Goal: Communication & Community: Ask a question

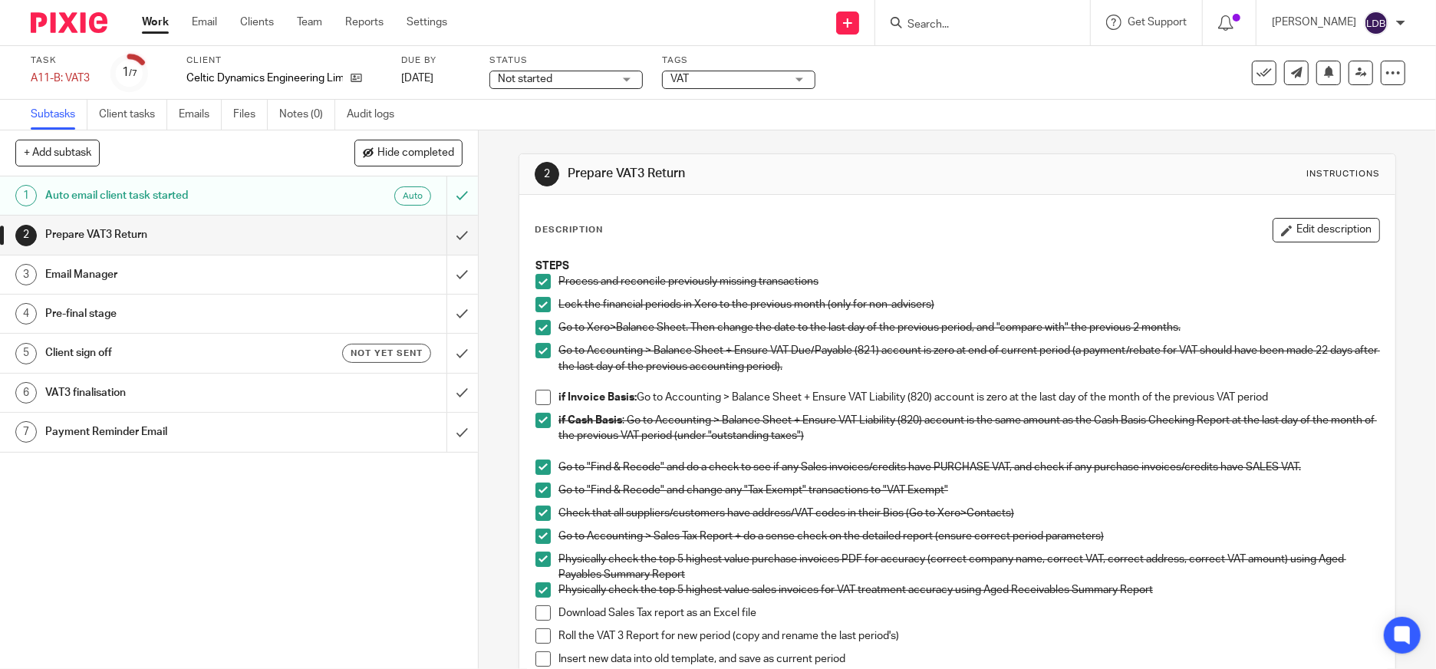
scroll to position [249, 0]
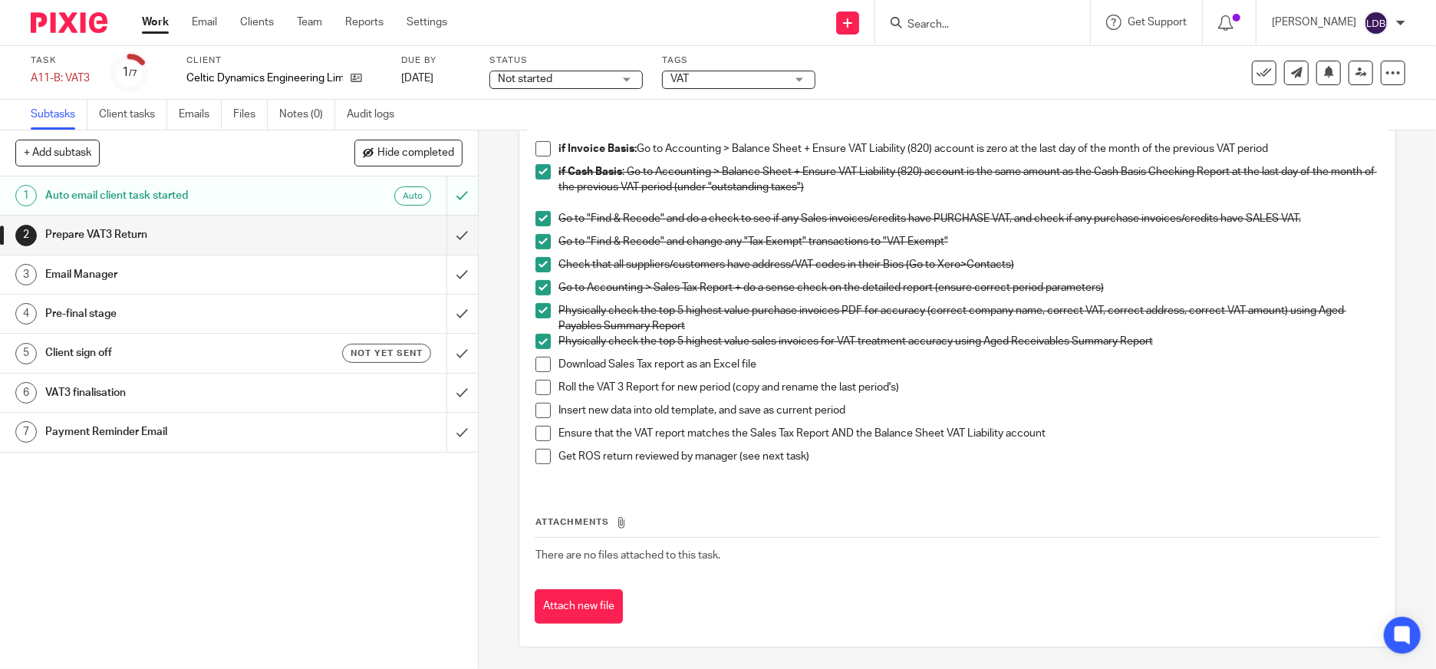
click at [536, 363] on span at bounding box center [543, 364] width 15 height 15
click at [539, 391] on span at bounding box center [543, 387] width 15 height 15
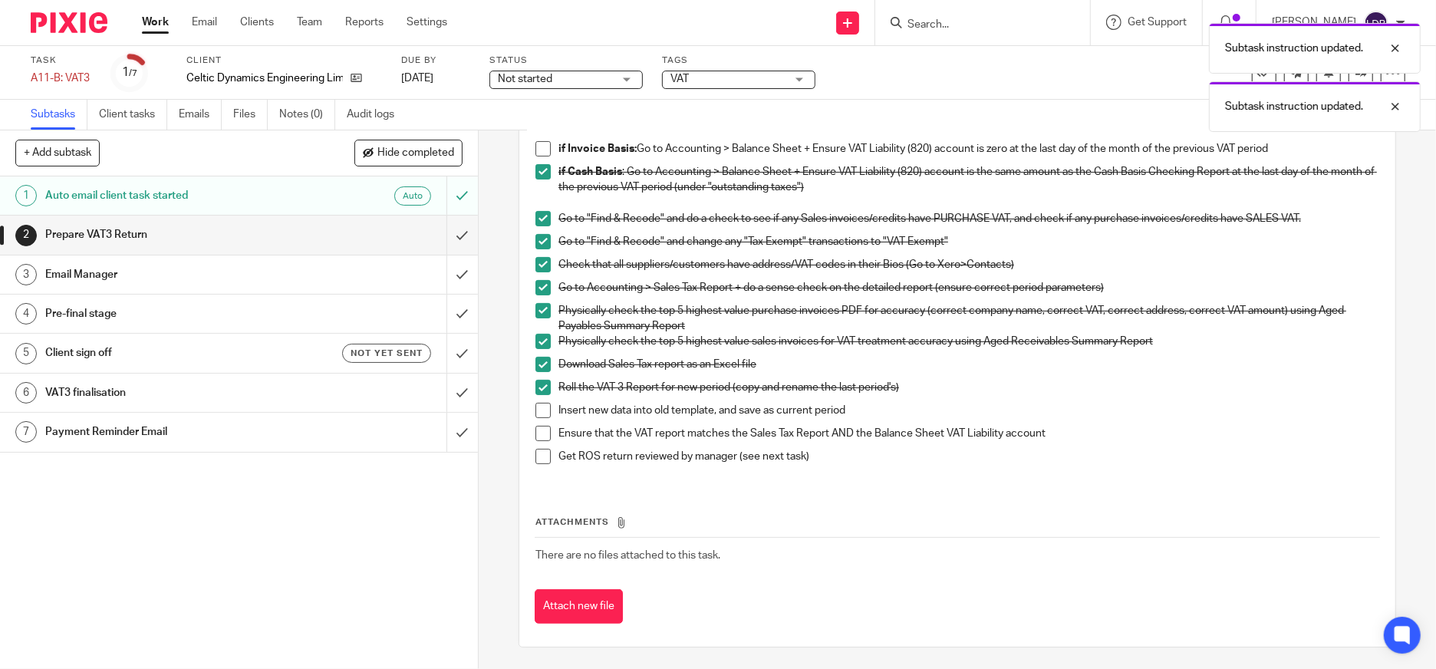
click at [539, 414] on span at bounding box center [543, 410] width 15 height 15
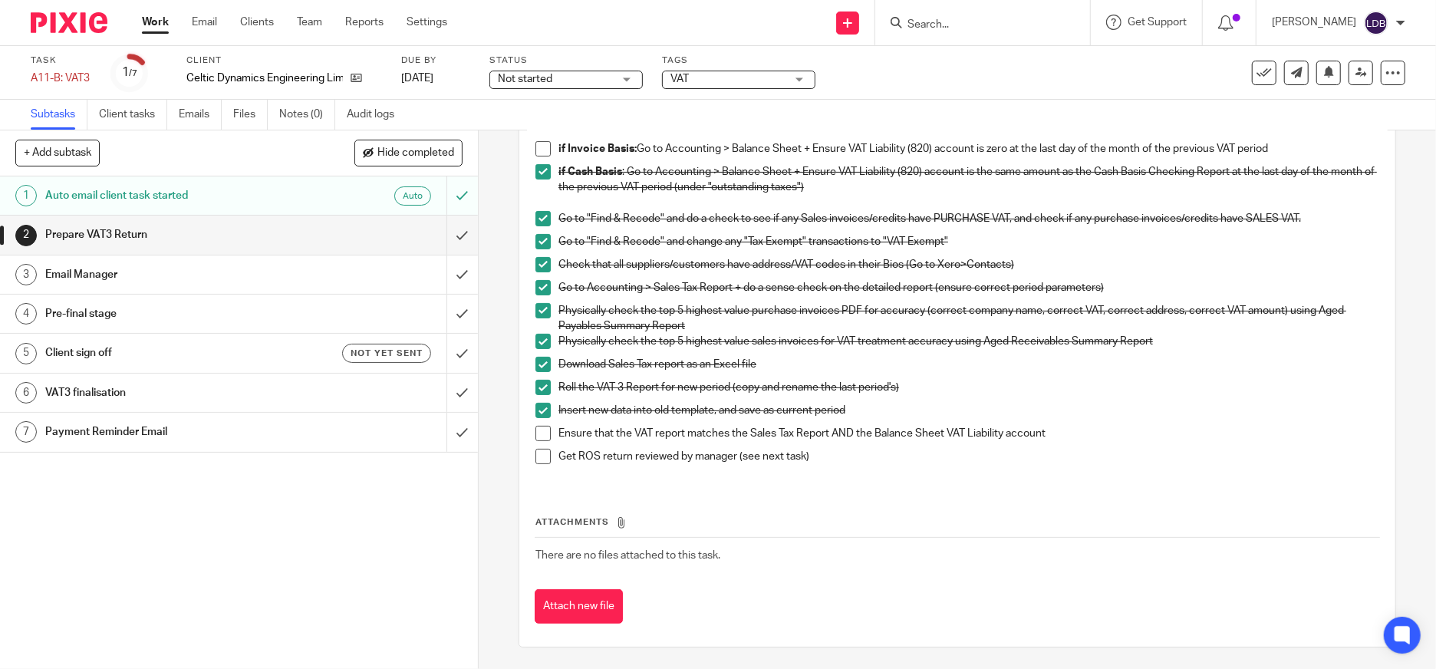
click at [1066, 430] on p "Ensure that the VAT report matches the Sales Tax Report AND the Balance Sheet V…" at bounding box center [969, 433] width 821 height 15
drag, startPoint x: 1054, startPoint y: 437, endPoint x: 1046, endPoint y: 432, distance: 8.9
click at [1046, 432] on p "Ensure that the VAT report matches the Sales Tax Report AND the Balance Sheet V…" at bounding box center [969, 433] width 821 height 15
click at [1042, 427] on p "Ensure that the VAT report matches the Sales Tax Report AND the Balance Sheet V…" at bounding box center [969, 433] width 821 height 15
click at [536, 450] on span at bounding box center [543, 456] width 15 height 15
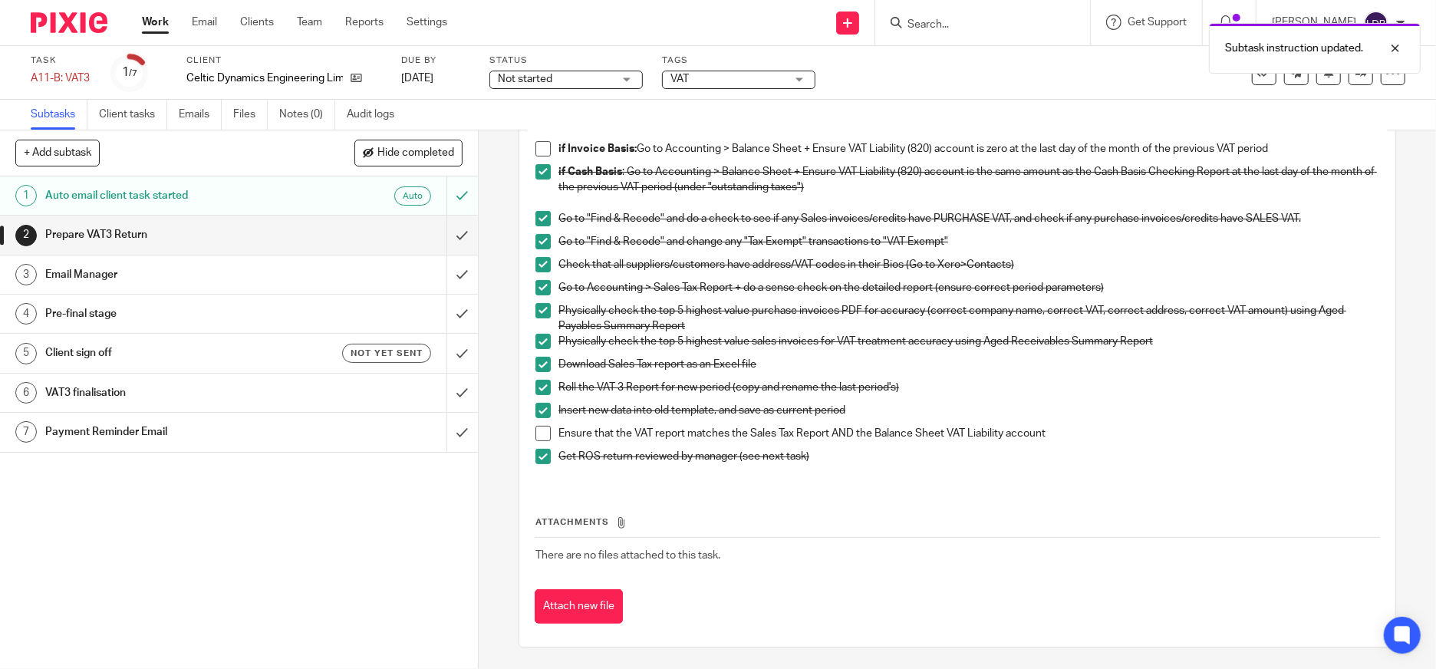
click at [368, 266] on div "Email Manager" at bounding box center [238, 274] width 386 height 23
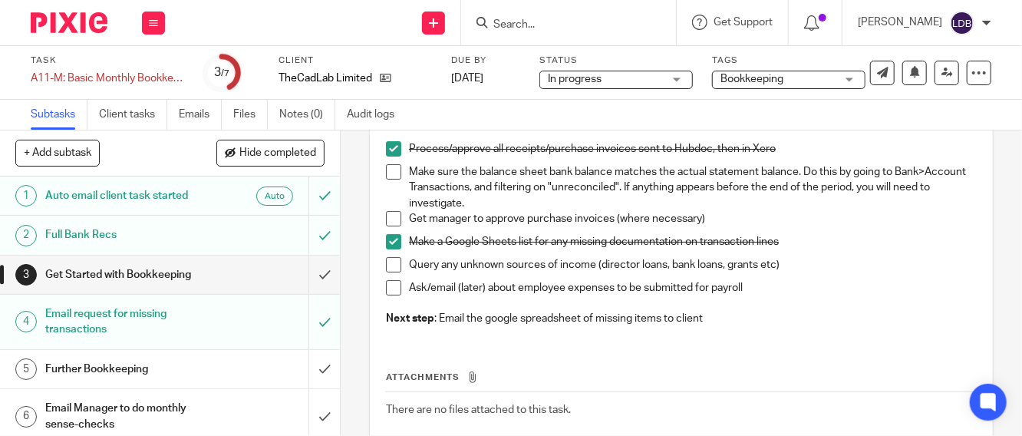
scroll to position [170, 0]
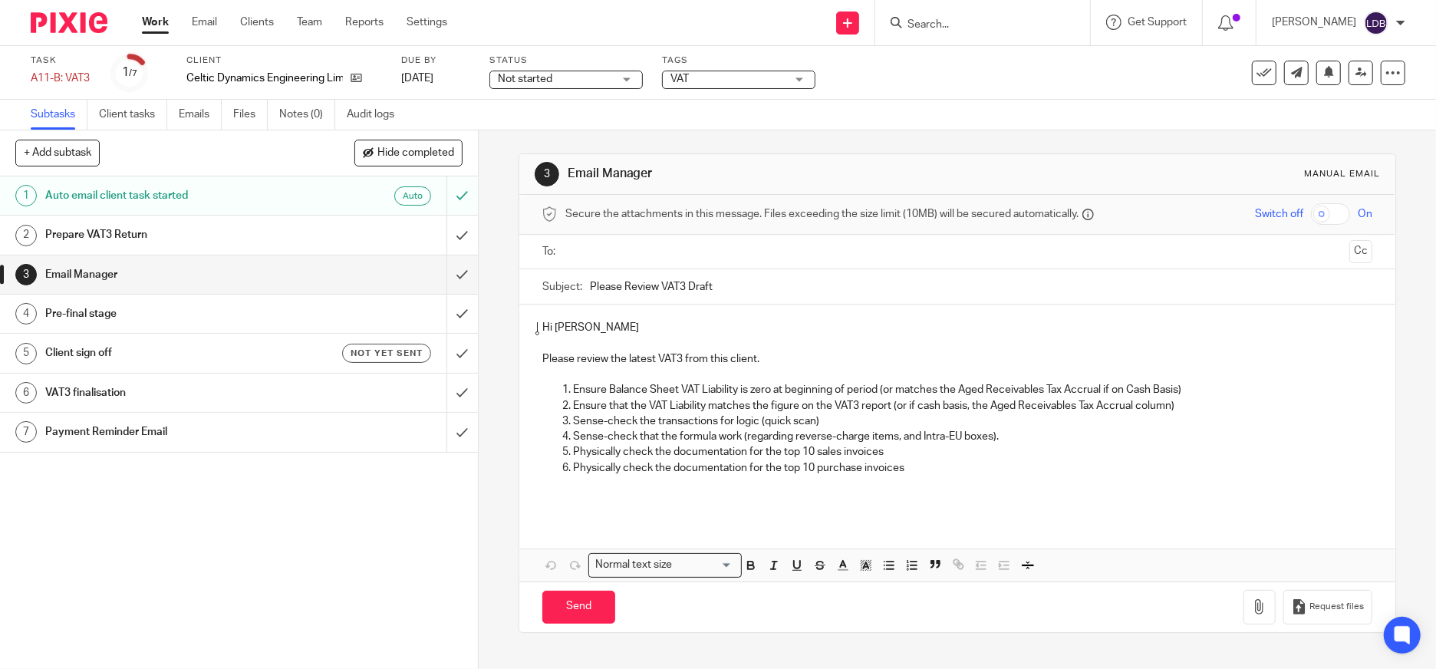
click at [547, 80] on span "Not started" at bounding box center [525, 79] width 54 height 11
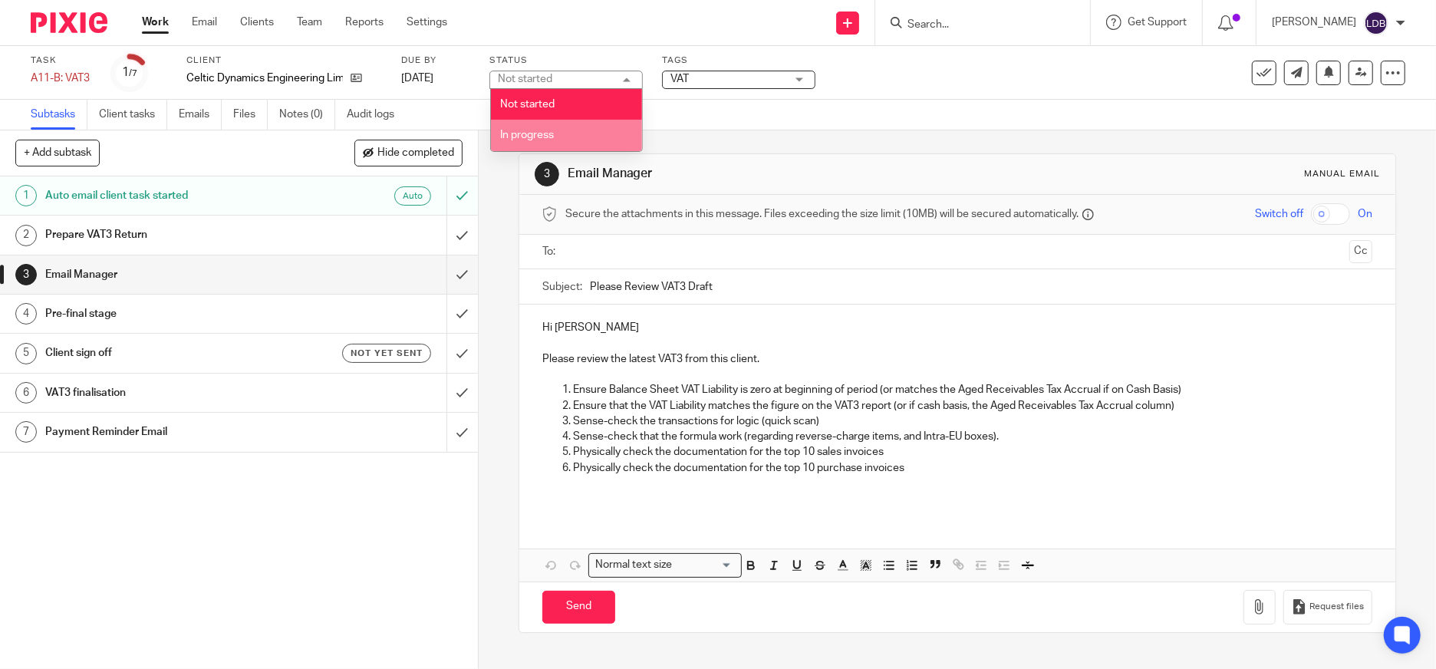
click at [548, 127] on li "In progress" at bounding box center [567, 135] width 152 height 31
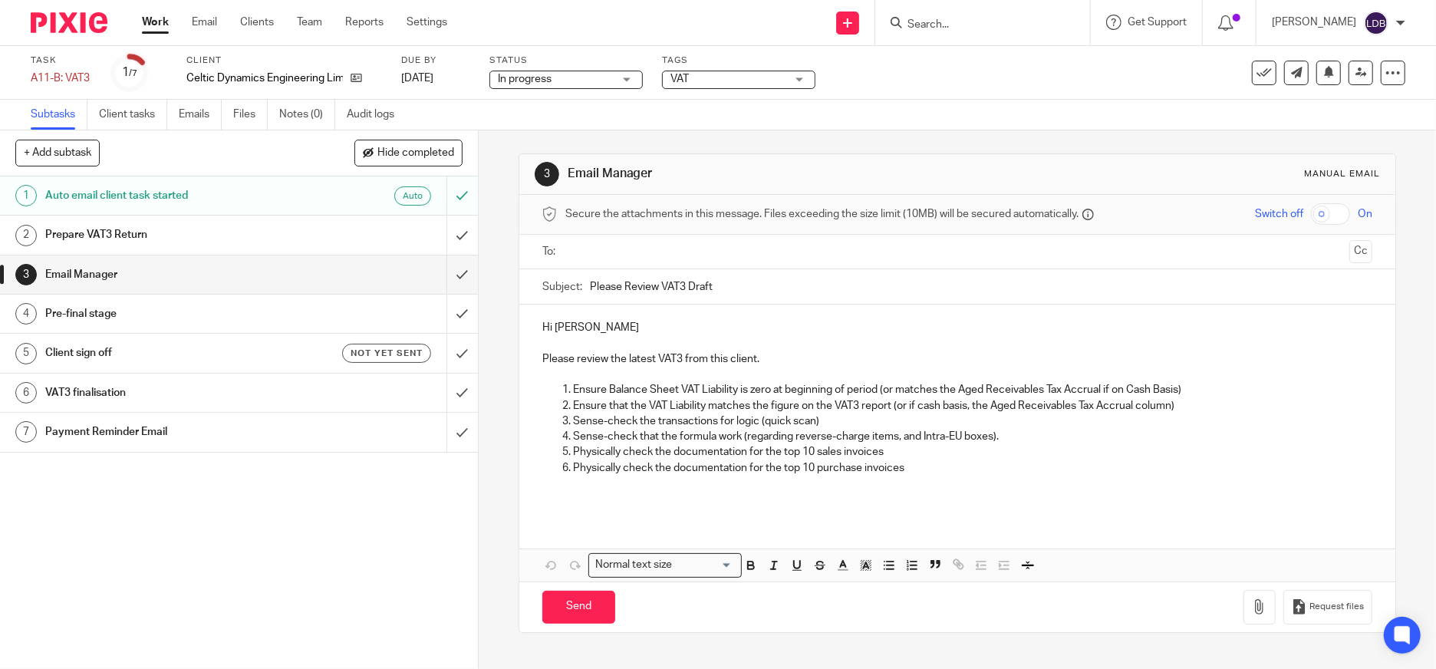
click at [617, 252] on input "text" at bounding box center [957, 252] width 773 height 18
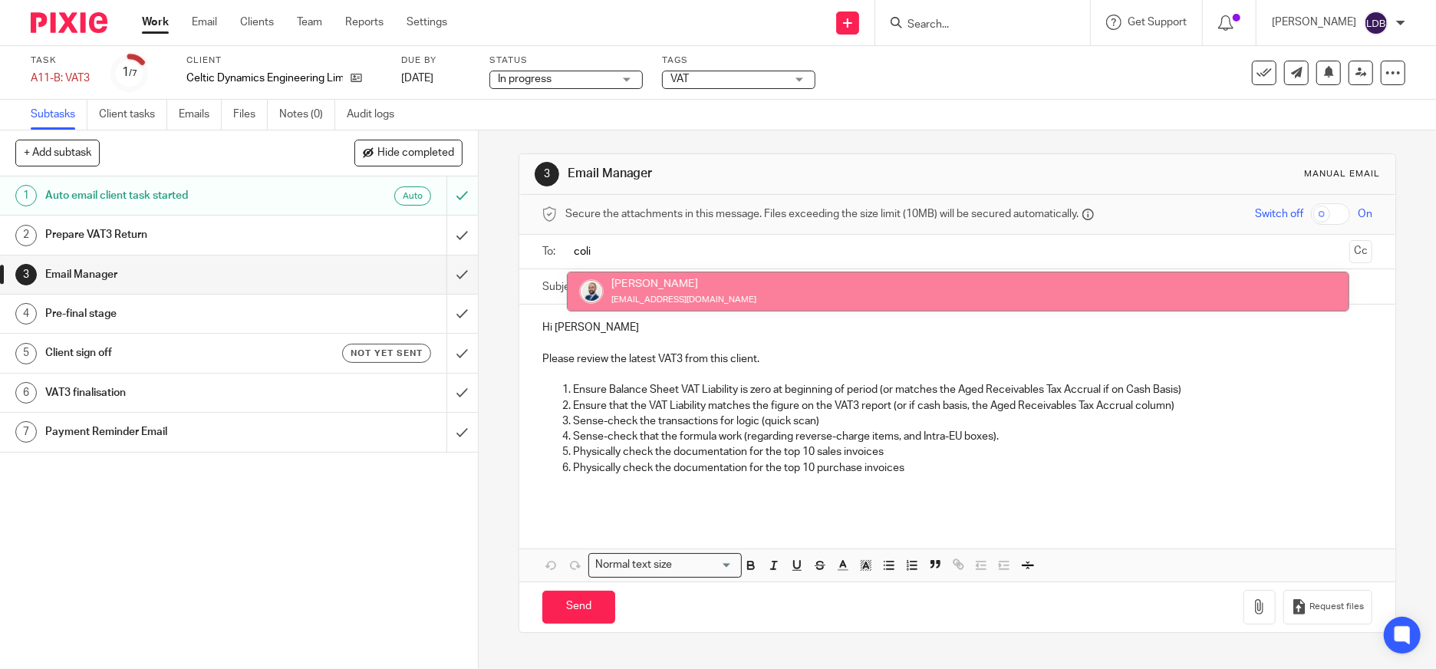
type input "coli"
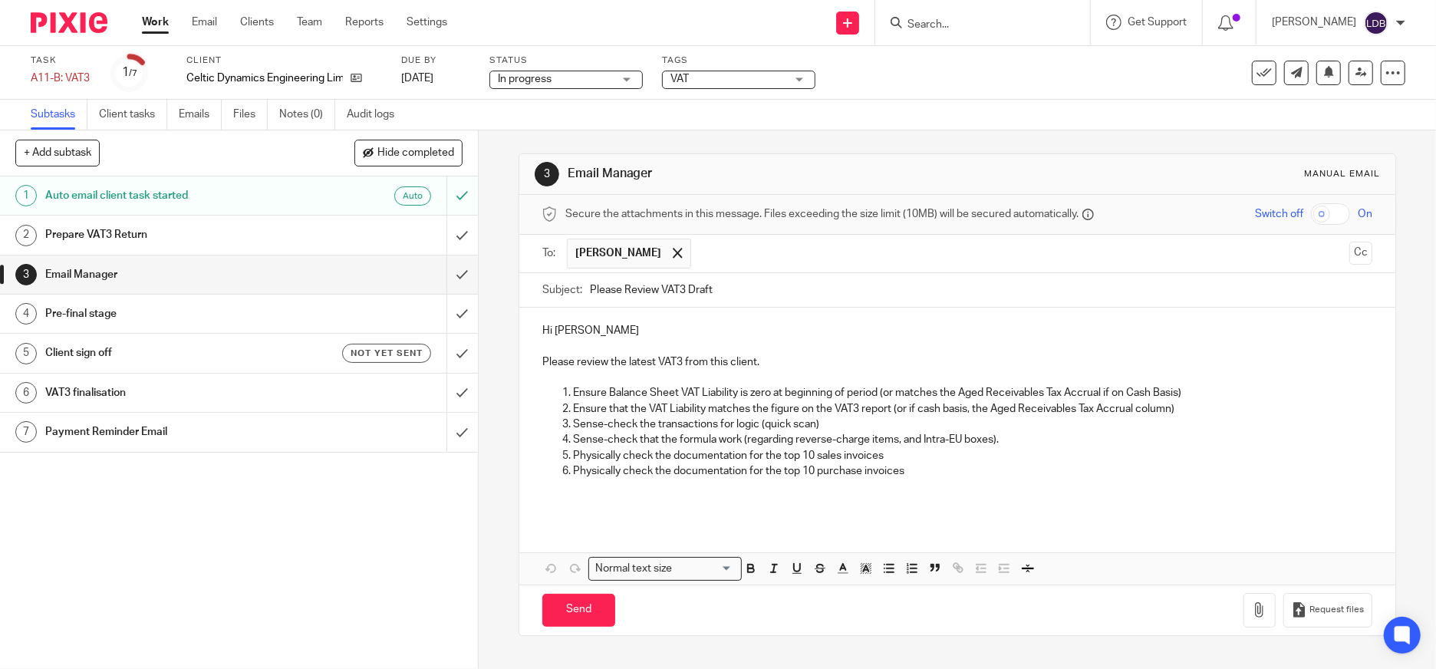
click at [590, 285] on input "Please Review VAT3 Draft" at bounding box center [981, 290] width 783 height 35
click at [790, 290] on input "CDE001 || Please Review VAT3 Draft" at bounding box center [981, 290] width 783 height 35
type input "CDE001 || Please Review VAT3 Draft - 2025.08"
click at [668, 326] on p "Hi Lizinda De Beer" at bounding box center [957, 330] width 830 height 15
click at [648, 374] on p at bounding box center [957, 377] width 830 height 15
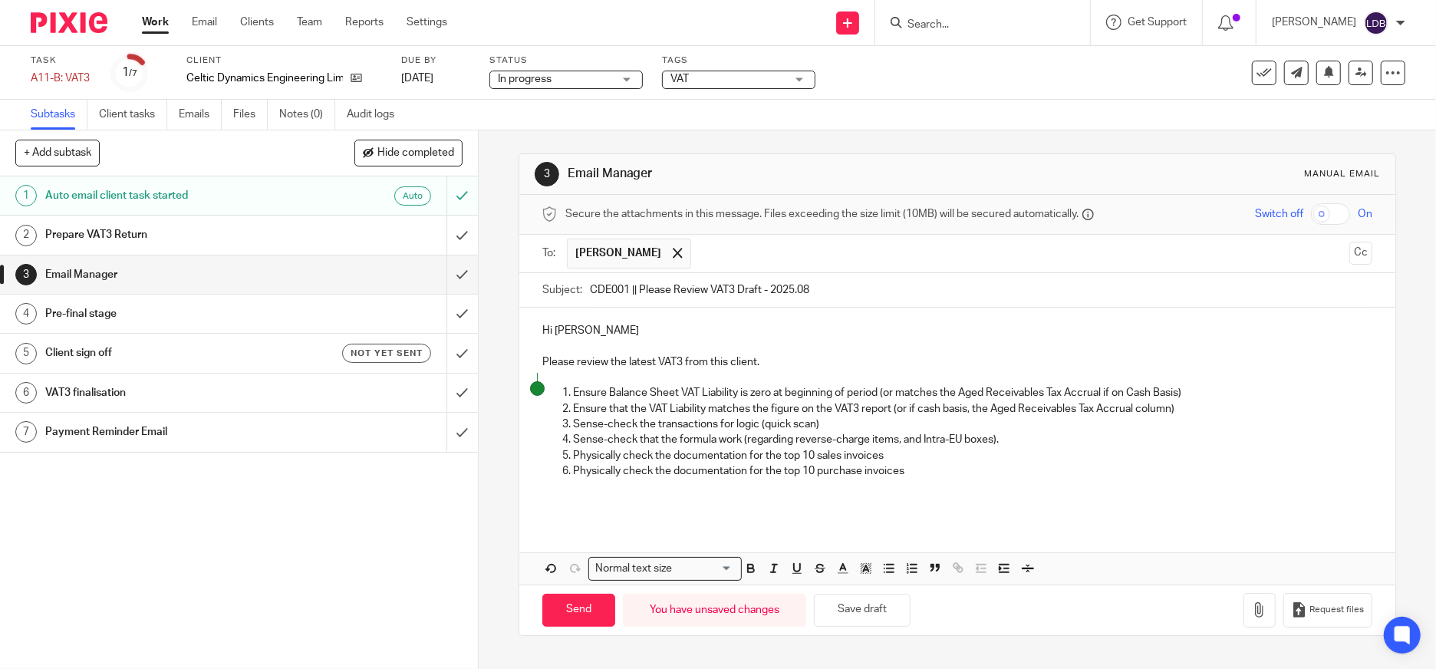
click at [1205, 395] on p "Ensure Balance Sheet VAT Liability is zero at beginning of period (or matches t…" at bounding box center [973, 392] width 800 height 15
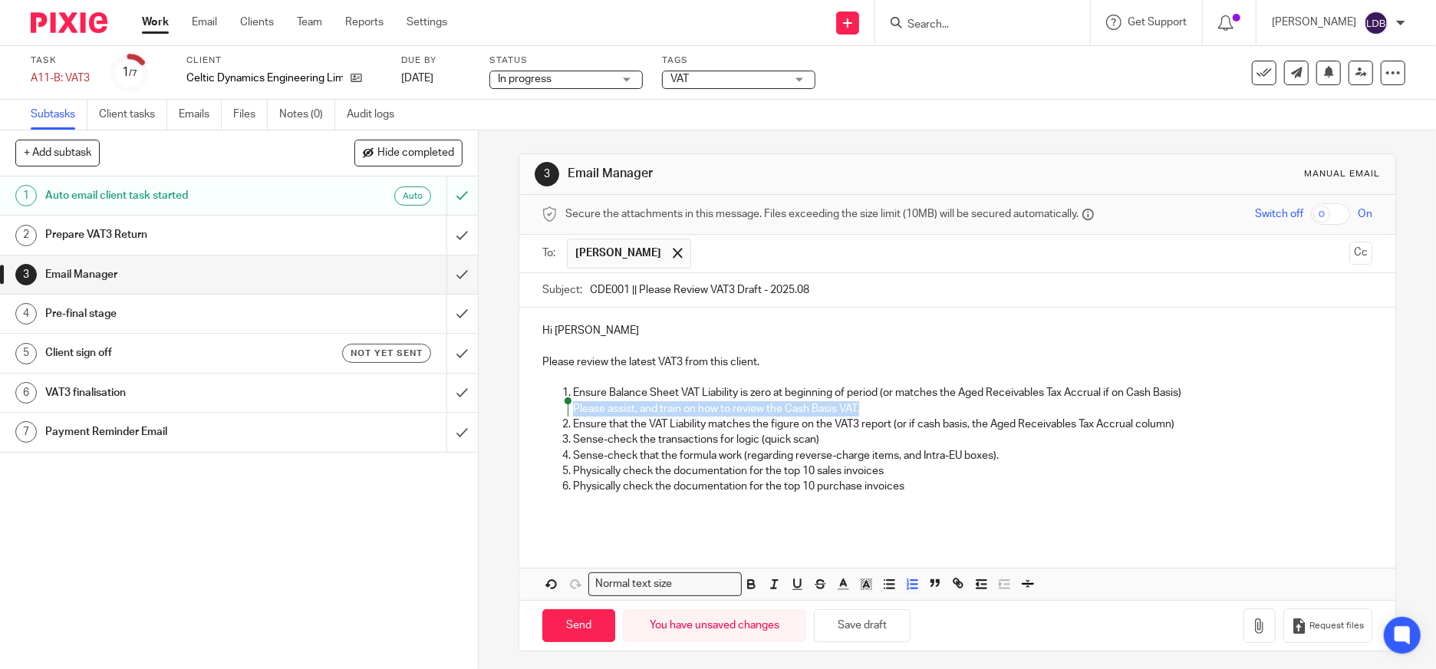
drag, startPoint x: 865, startPoint y: 409, endPoint x: 557, endPoint y: 409, distance: 307.7
click at [557, 409] on ol "Ensure Balance Sheet VAT Liability is zero at beginning of period (or matches t…" at bounding box center [957, 439] width 830 height 109
click at [837, 578] on icon "button" at bounding box center [843, 584] width 14 height 14
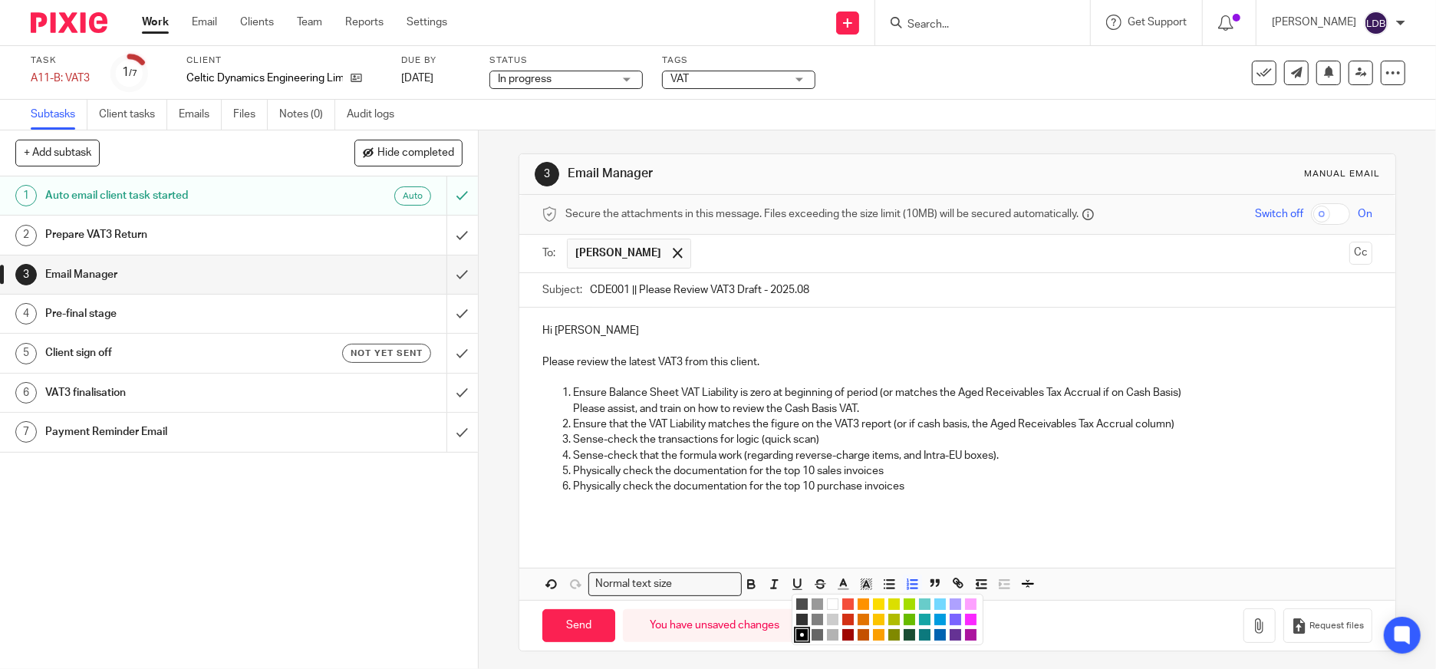
click at [859, 602] on li "color:#FE9200" at bounding box center [864, 605] width 12 height 12
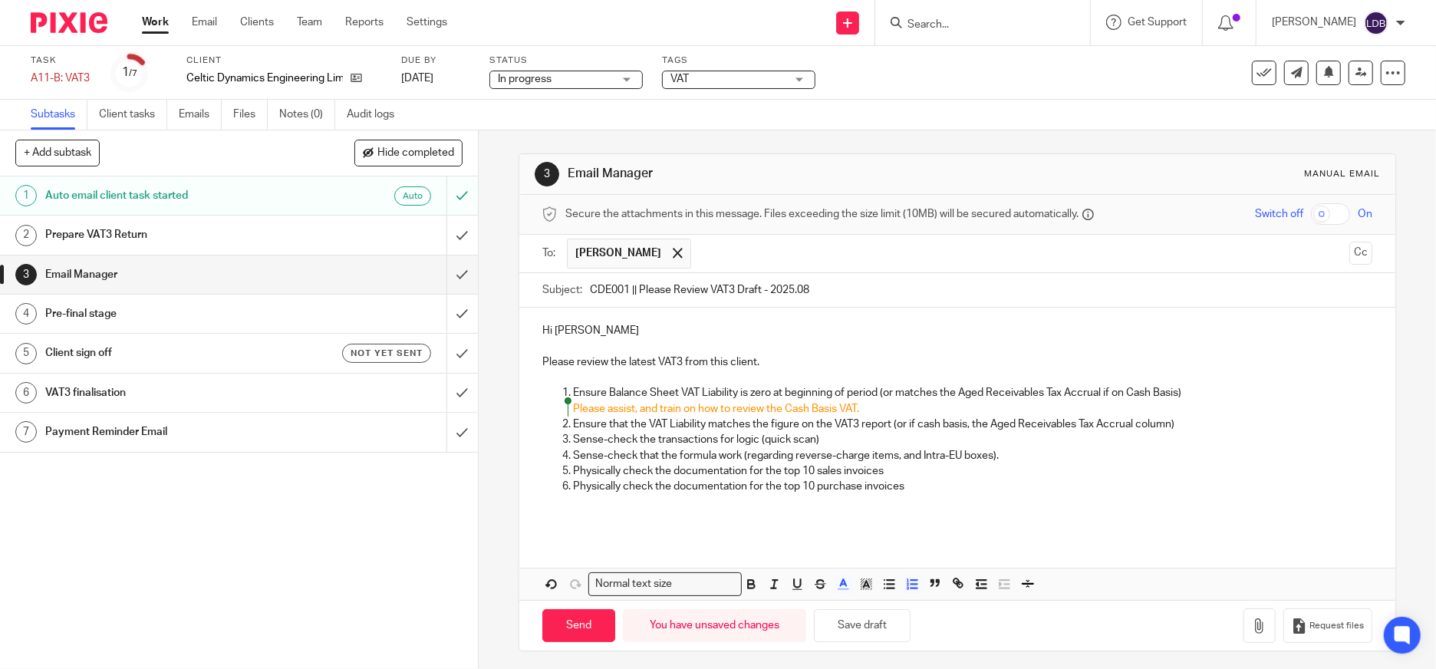
click at [646, 507] on p at bounding box center [957, 509] width 830 height 31
click at [1012, 456] on p "Sense-check that the formula work (regarding reverse-charge items, and Intra-EU…" at bounding box center [973, 455] width 800 height 15
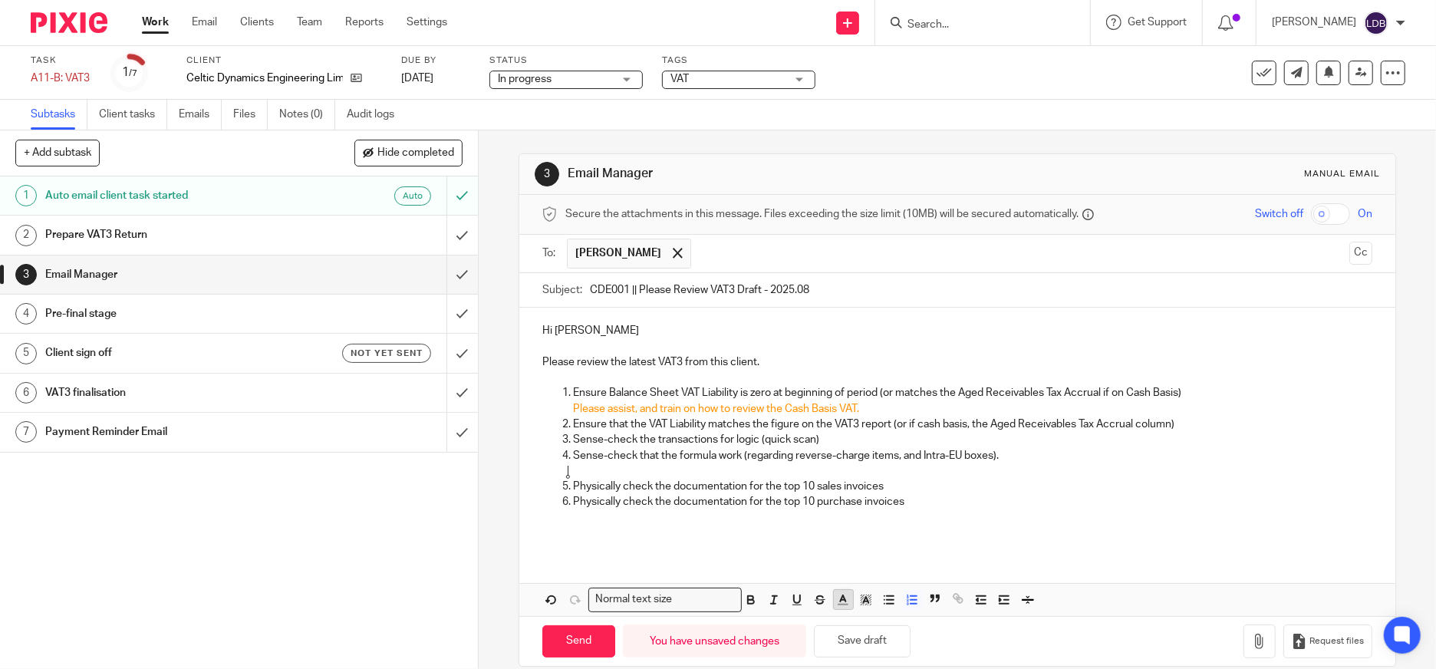
click at [836, 595] on icon "button" at bounding box center [843, 600] width 14 height 14
click at [859, 622] on li "color:#FE9200" at bounding box center [864, 620] width 12 height 12
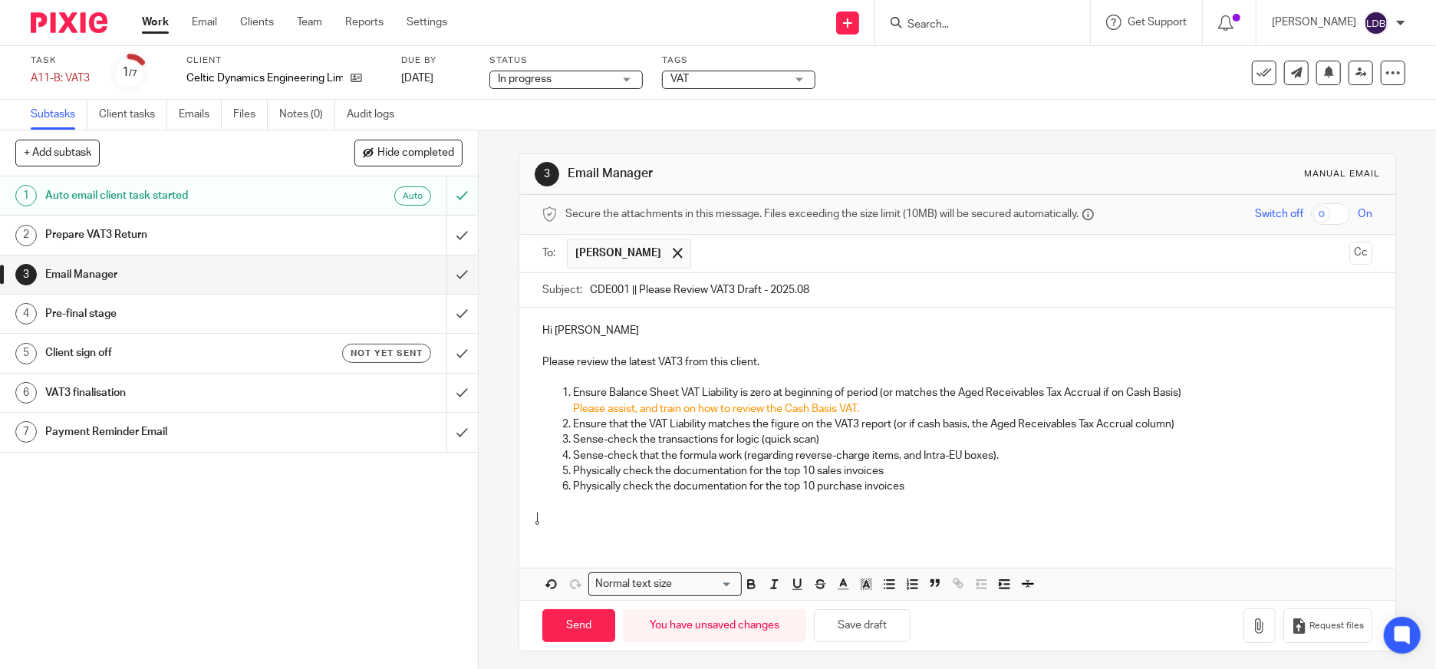
click at [658, 512] on p at bounding box center [957, 509] width 830 height 31
click at [840, 587] on icon "button" at bounding box center [843, 584] width 14 height 14
click at [849, 605] on ul "Compact color picker" at bounding box center [889, 622] width 186 height 46
click at [858, 605] on li "color:#FE9200" at bounding box center [864, 605] width 12 height 12
click at [839, 589] on line "button" at bounding box center [843, 589] width 9 height 0
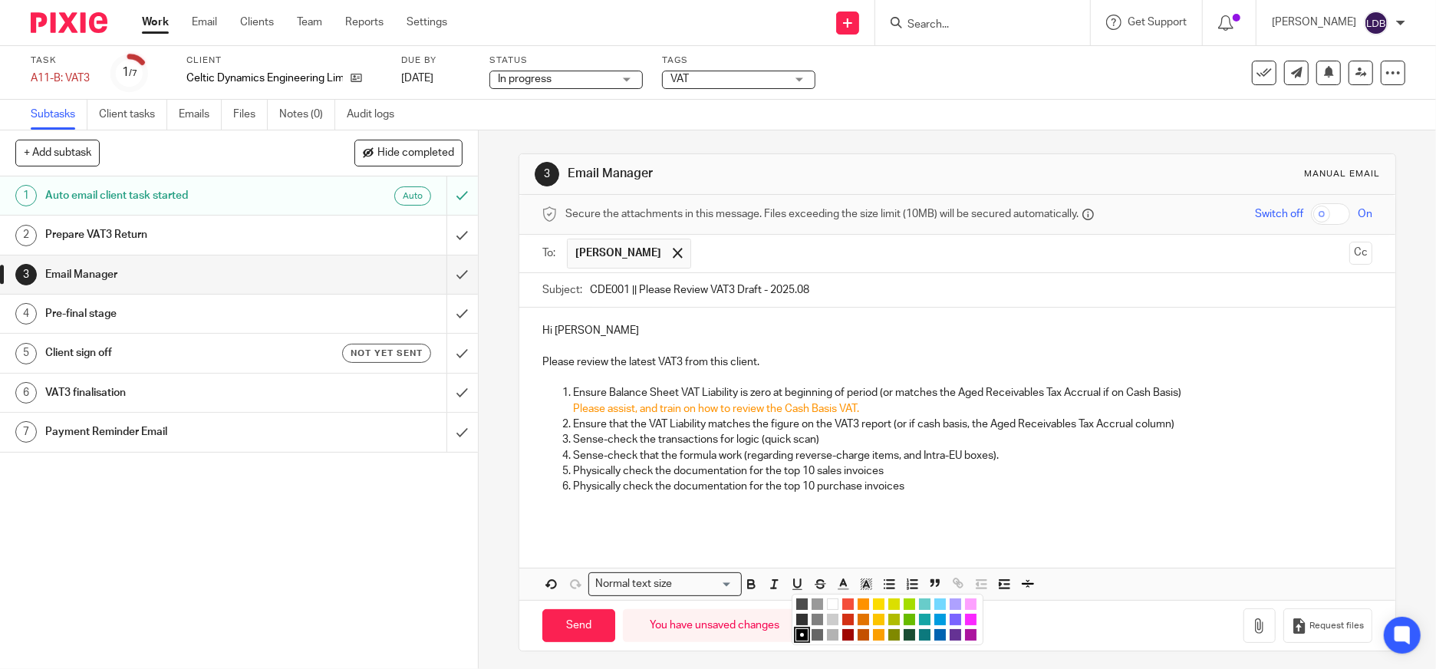
click at [858, 608] on li "color:#FE9200" at bounding box center [864, 605] width 12 height 12
click at [836, 587] on icon "button" at bounding box center [843, 584] width 14 height 14
click at [860, 603] on li "color:#FE9200" at bounding box center [864, 605] width 12 height 12
click at [839, 589] on line "button" at bounding box center [843, 589] width 9 height 0
click at [858, 602] on li "color:#FE9200" at bounding box center [864, 605] width 12 height 12
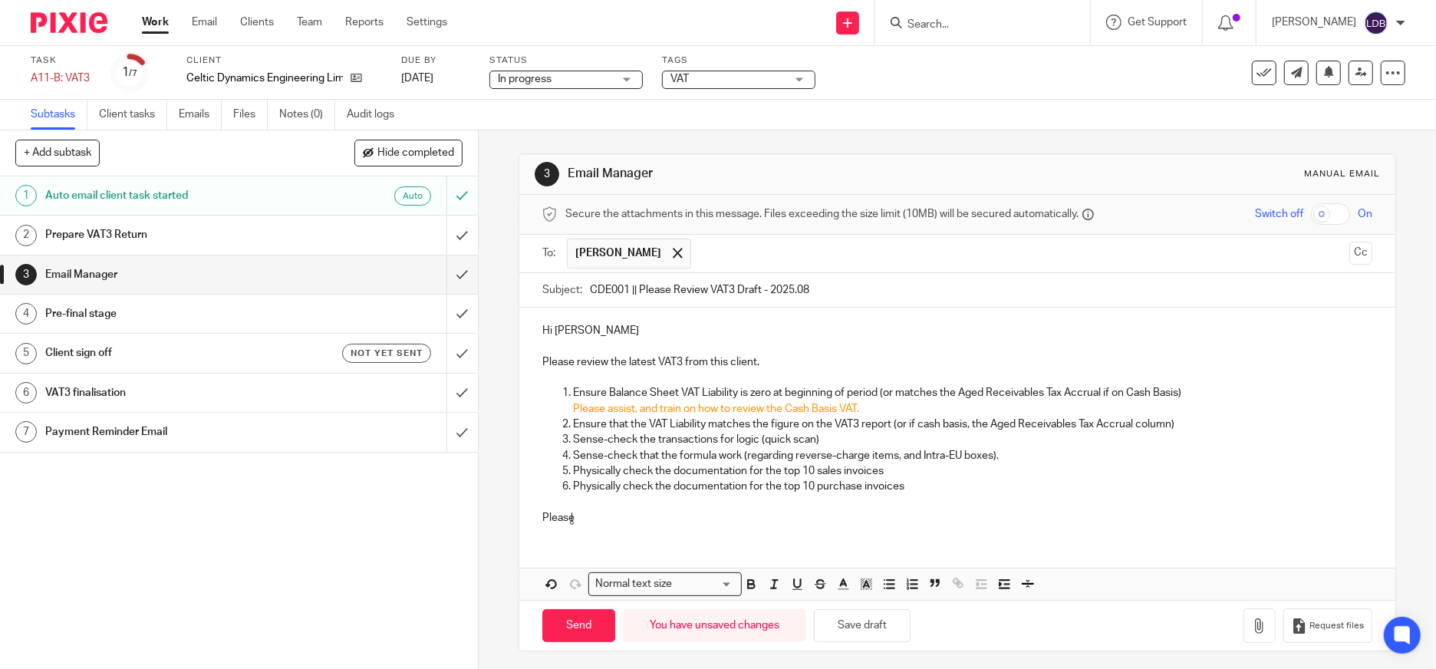
click at [586, 513] on p "Please" at bounding box center [957, 517] width 830 height 15
drag, startPoint x: 575, startPoint y: 517, endPoint x: 523, endPoint y: 519, distance: 51.5
click at [523, 519] on div "Hi Colin Please review the latest VAT3 from this client. Ensure Balance Sheet V…" at bounding box center [957, 422] width 876 height 229
click at [839, 589] on line "button" at bounding box center [843, 589] width 9 height 0
click at [858, 607] on li "color:#FE9200" at bounding box center [864, 605] width 12 height 12
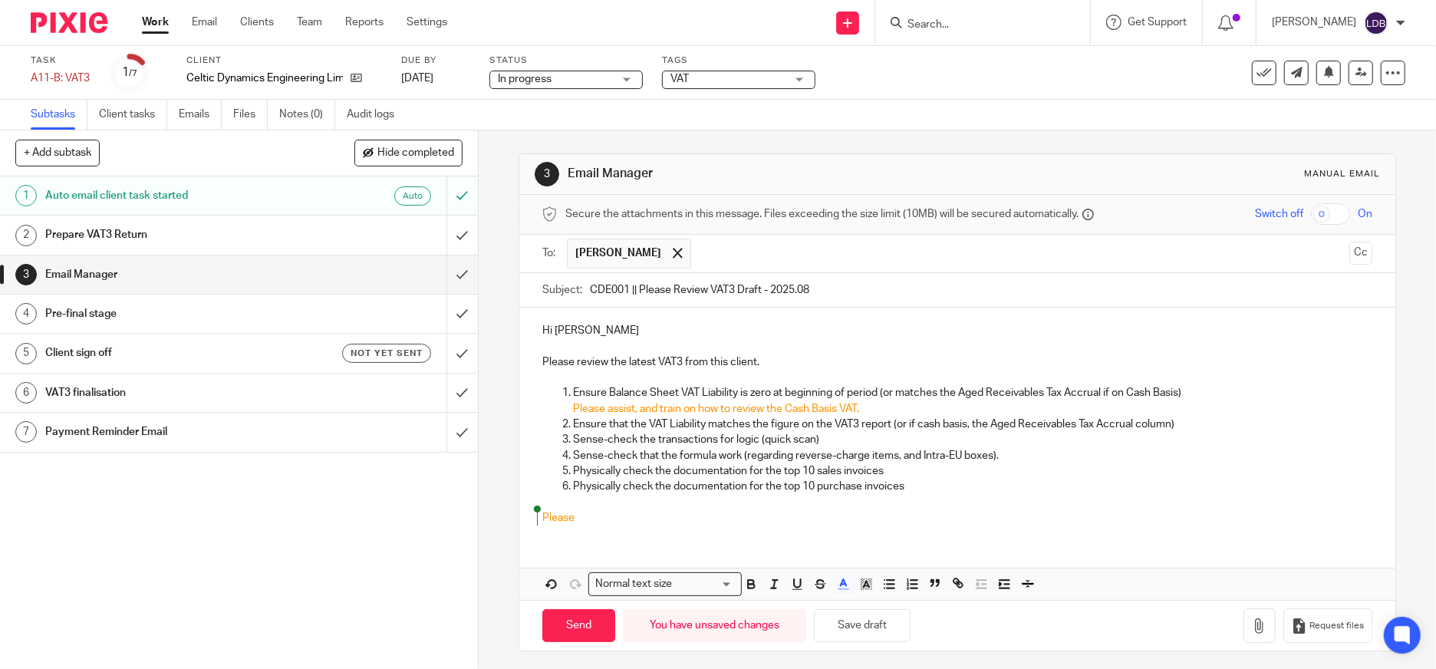
click at [619, 522] on p "Please" at bounding box center [957, 517] width 830 height 15
click at [581, 516] on p "Please" at bounding box center [957, 517] width 830 height 15
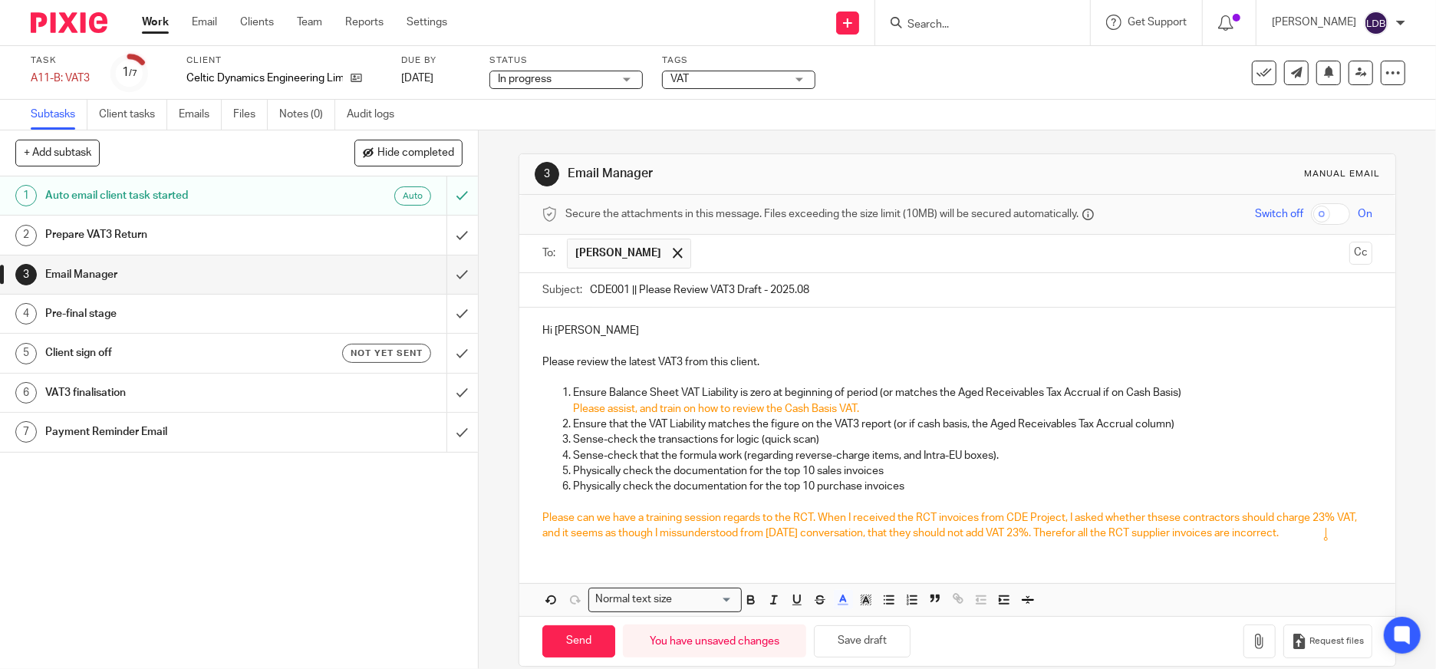
click at [0, 0] on span "these" at bounding box center [0, 0] width 0 height 0
click at [0, 0] on span "Therefore," at bounding box center [0, 0] width 0 height 0
click at [0, 0] on span "23% VAT." at bounding box center [0, 0] width 0 height 0
click at [0, 0] on span "conversation" at bounding box center [0, 0] width 0 height 0
click at [0, 0] on qb-div "Fix the preposition from" at bounding box center [0, 0] width 0 height 0
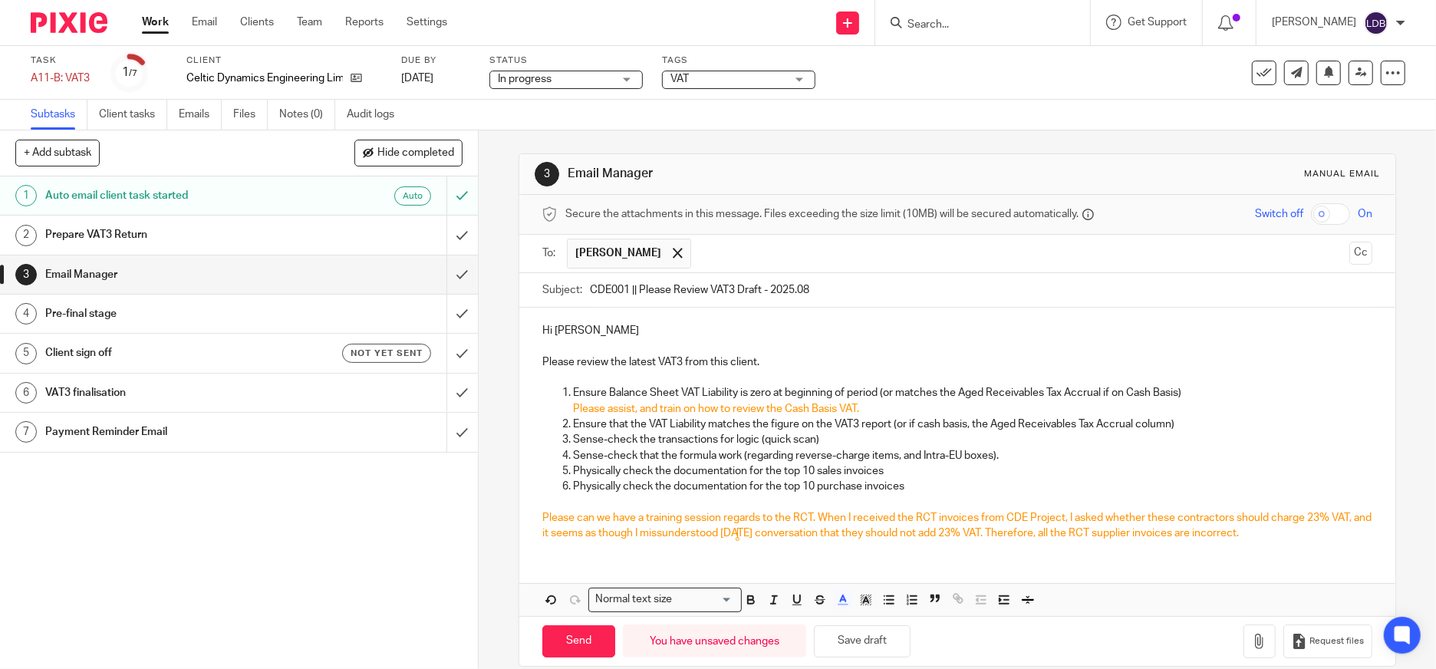
click at [0, 0] on span "misunderstood" at bounding box center [0, 0] width 0 height 0
click at [0, 0] on span "RCT?" at bounding box center [0, 0] width 0 height 0
click at [0, 0] on span "regarding" at bounding box center [0, 0] width 0 height 0
click at [0, 0] on span "Please" at bounding box center [0, 0] width 0 height 0
click at [0, 0] on span "the" at bounding box center [0, 0] width 0 height 0
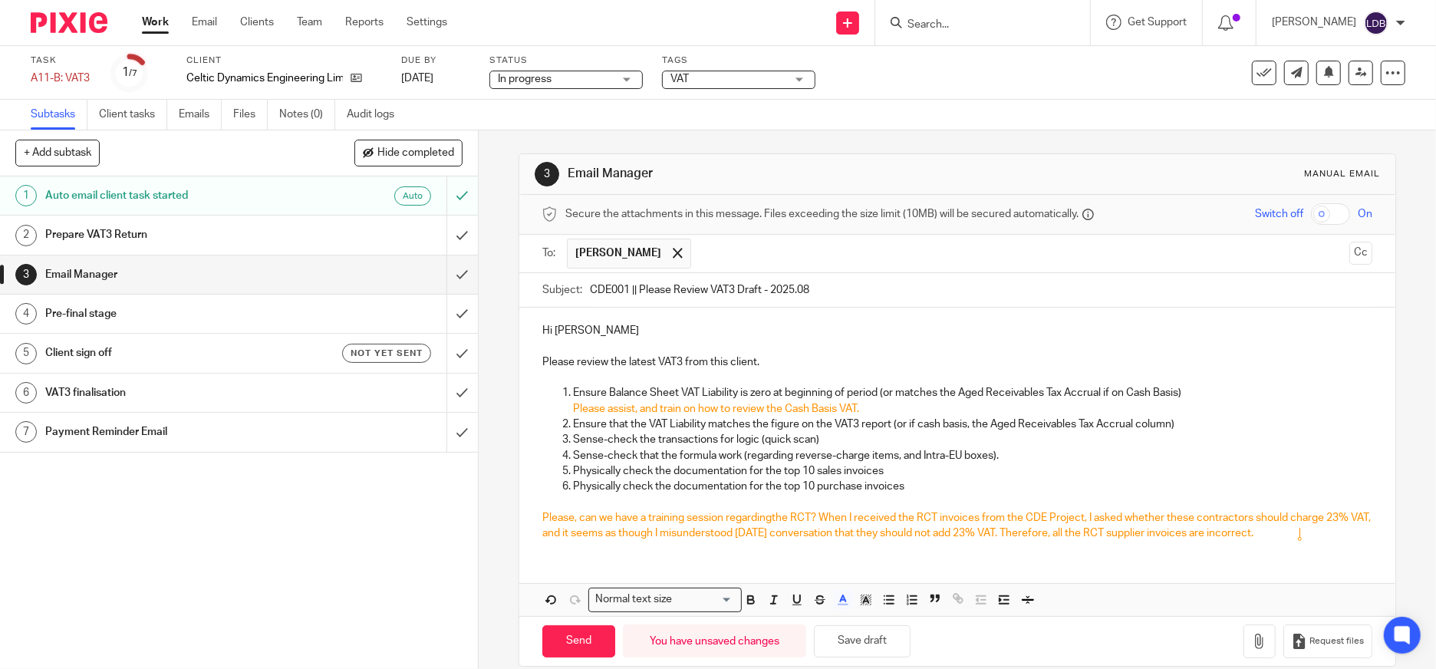
click at [1317, 536] on p "Please, can we have a training session regardingthe RCT? When I received the RC…" at bounding box center [957, 525] width 830 height 31
drag, startPoint x: 1301, startPoint y: 533, endPoint x: 535, endPoint y: 515, distance: 766.8
click at [535, 515] on div "Hi Colin Please review the latest VAT3 from this client. Ensure Balance Sheet V…" at bounding box center [957, 430] width 876 height 245
click at [0, 0] on icon "Paraphrase text" at bounding box center [0, 0] width 0 height 0
click at [0, 0] on li "Could we please have a training session about the RCT?" at bounding box center [0, 0] width 0 height 0
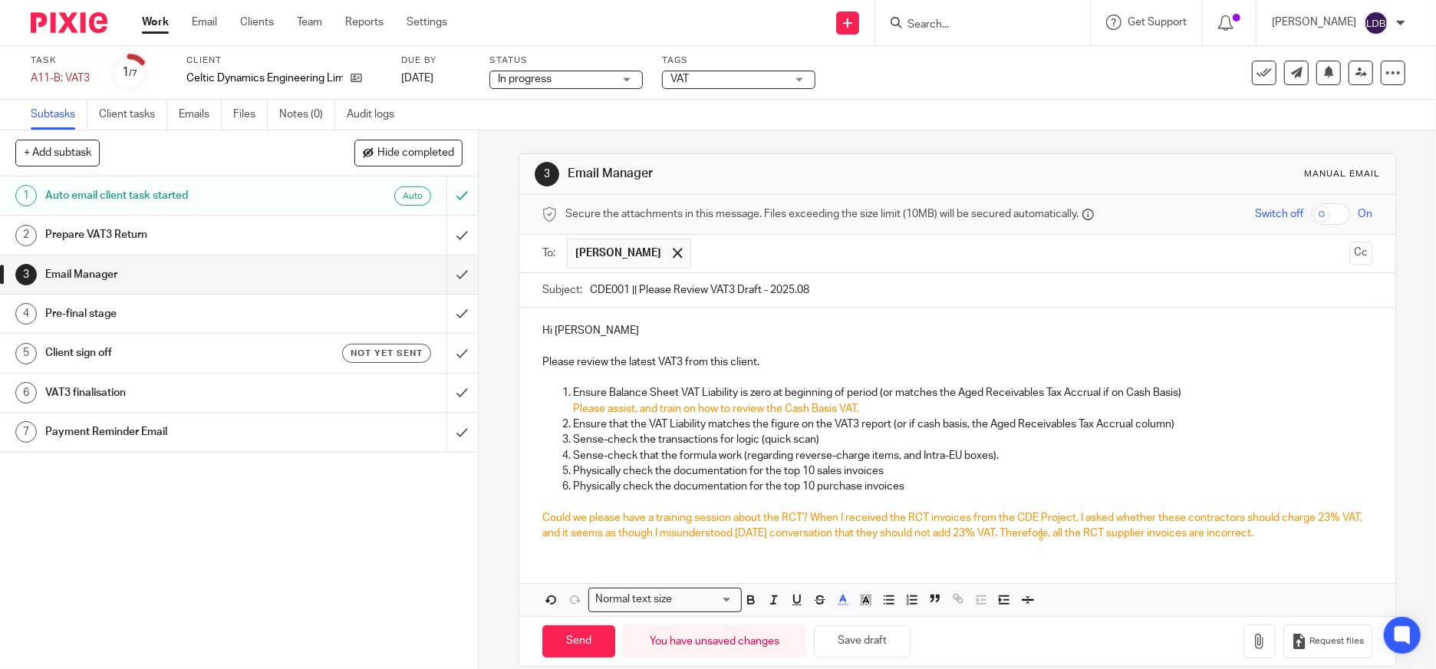
click at [0, 0] on span "Project," at bounding box center [0, 0] width 0 height 0
click at [801, 542] on div "Hi Colin Please review the latest VAT3 from this client. Ensure Balance Sheet V…" at bounding box center [957, 430] width 876 height 245
click at [806, 517] on span "Could we please have a training session about the RCT? I asked if these contrac…" at bounding box center [948, 526] width 812 height 26
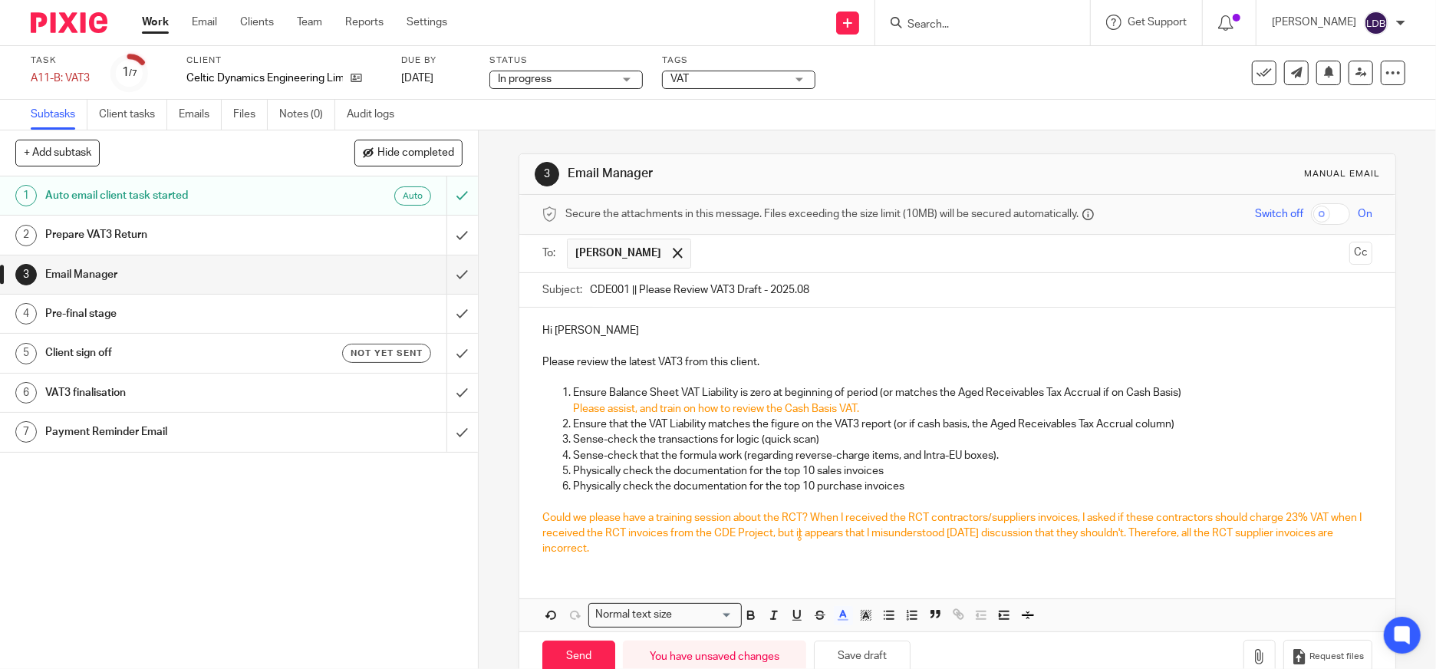
click at [799, 533] on span "Could we please have a training session about the RCT? When I received the RCT …" at bounding box center [953, 534] width 822 height 42
click at [974, 533] on span "Could we please have a training session about the RCT? When I received the RCT …" at bounding box center [953, 534] width 822 height 42
click at [1118, 534] on span "Could we please have a training session about the RCT? When I received the RCT …" at bounding box center [953, 534] width 823 height 42
click at [1241, 562] on div "Hi Colin Please review the latest VAT3 from this client. Ensure Balance Sheet V…" at bounding box center [957, 438] width 876 height 260
click at [0, 0] on icon "Quick settings" at bounding box center [0, 0] width 0 height 0
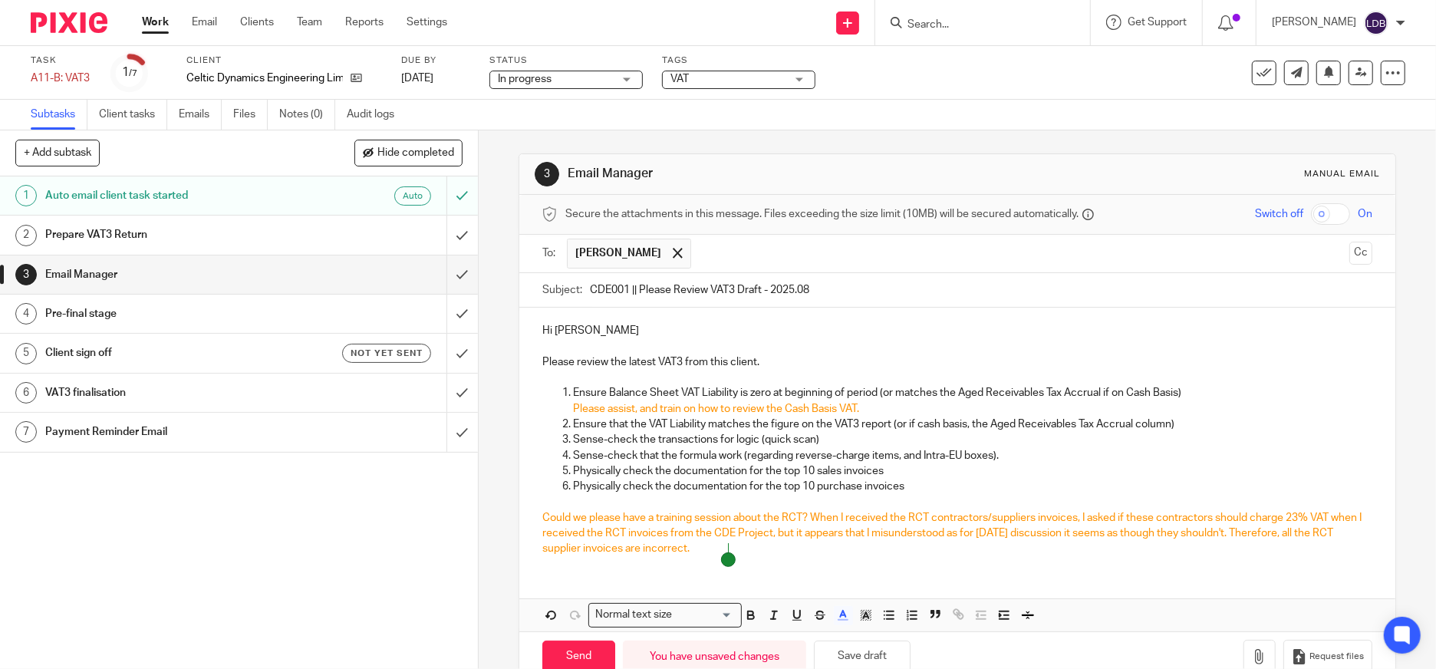
click at [0, 0] on icon "Paraphrase text" at bounding box center [0, 0] width 0 height 0
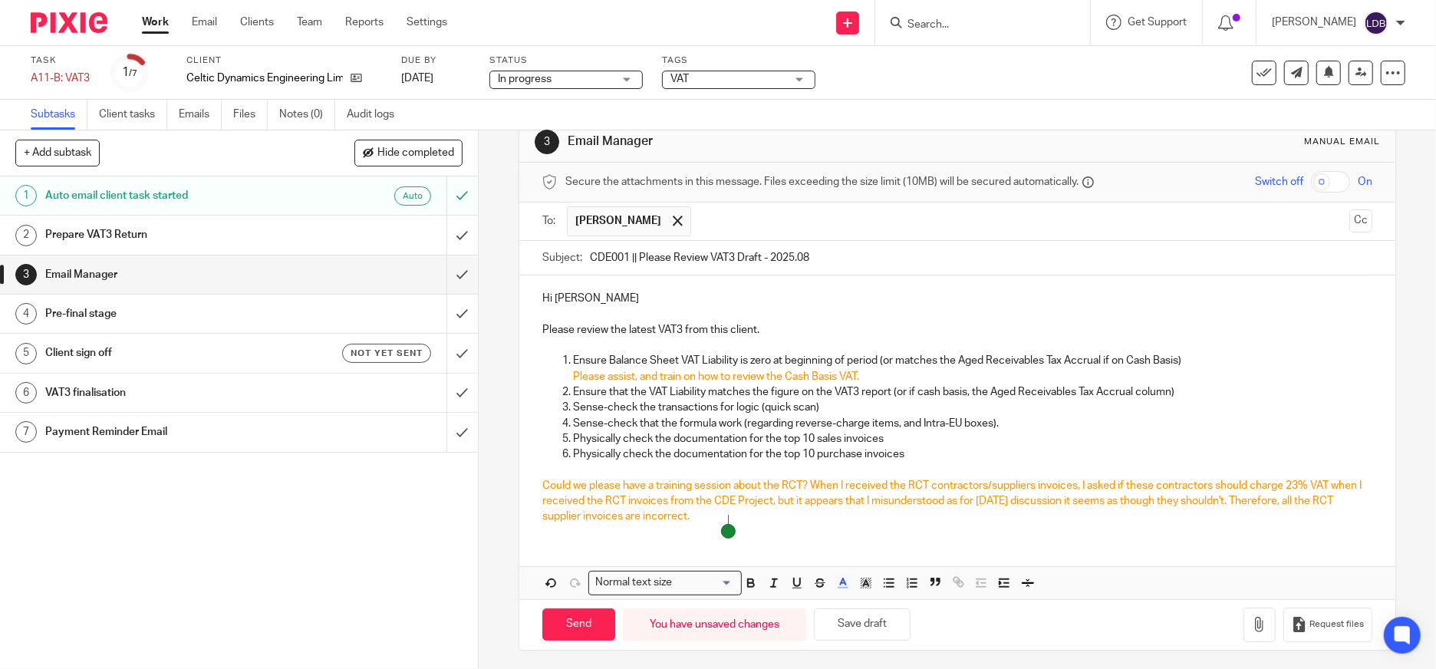
scroll to position [35, 0]
click at [0, 0] on li "As a result, every RCT supplier invoice is inaccurate." at bounding box center [0, 0] width 0 height 0
click at [0, 0] on icon "Paraphrase text" at bounding box center [0, 0] width 0 height 0
click at [0, 0] on icon "Quick settings" at bounding box center [0, 0] width 0 height 0
click at [0, 0] on icon "Paraphrase text" at bounding box center [0, 0] width 0 height 0
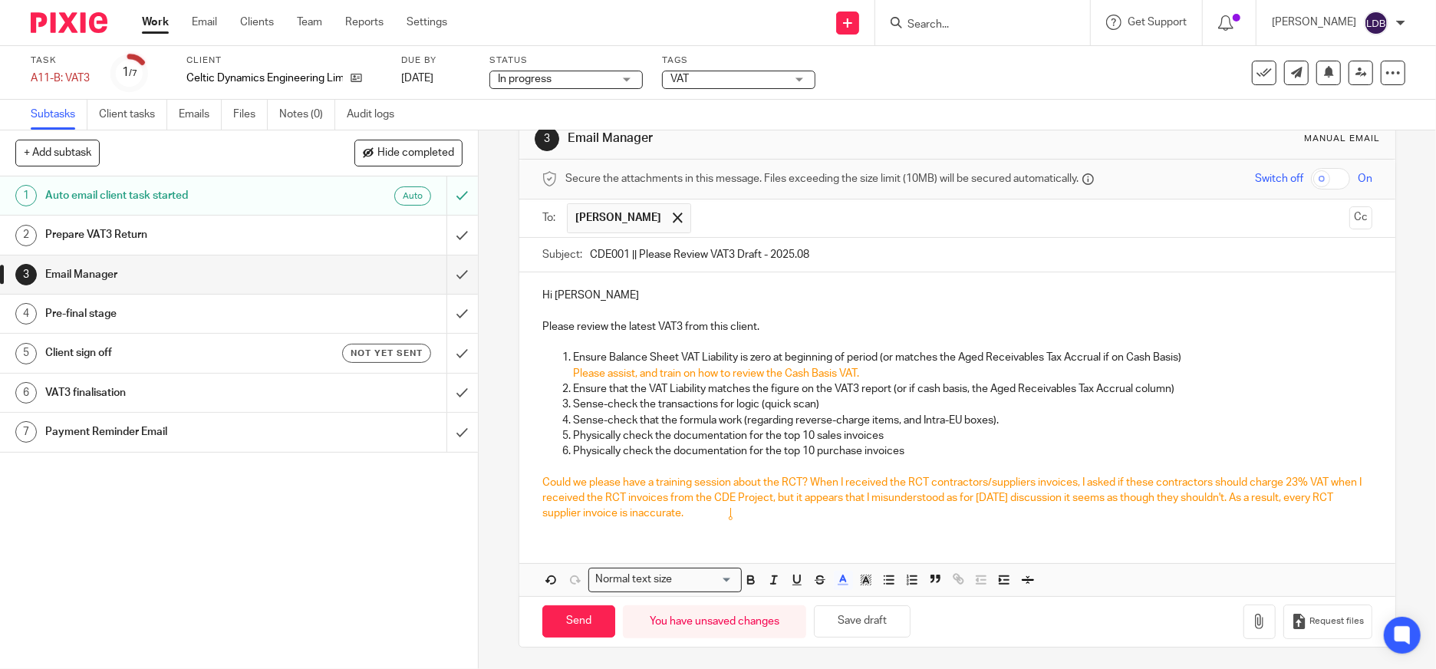
click at [0, 0] on icon at bounding box center [0, 0] width 0 height 0
click at [0, 0] on span "misunderstood" at bounding box center [0, 0] width 0 height 0
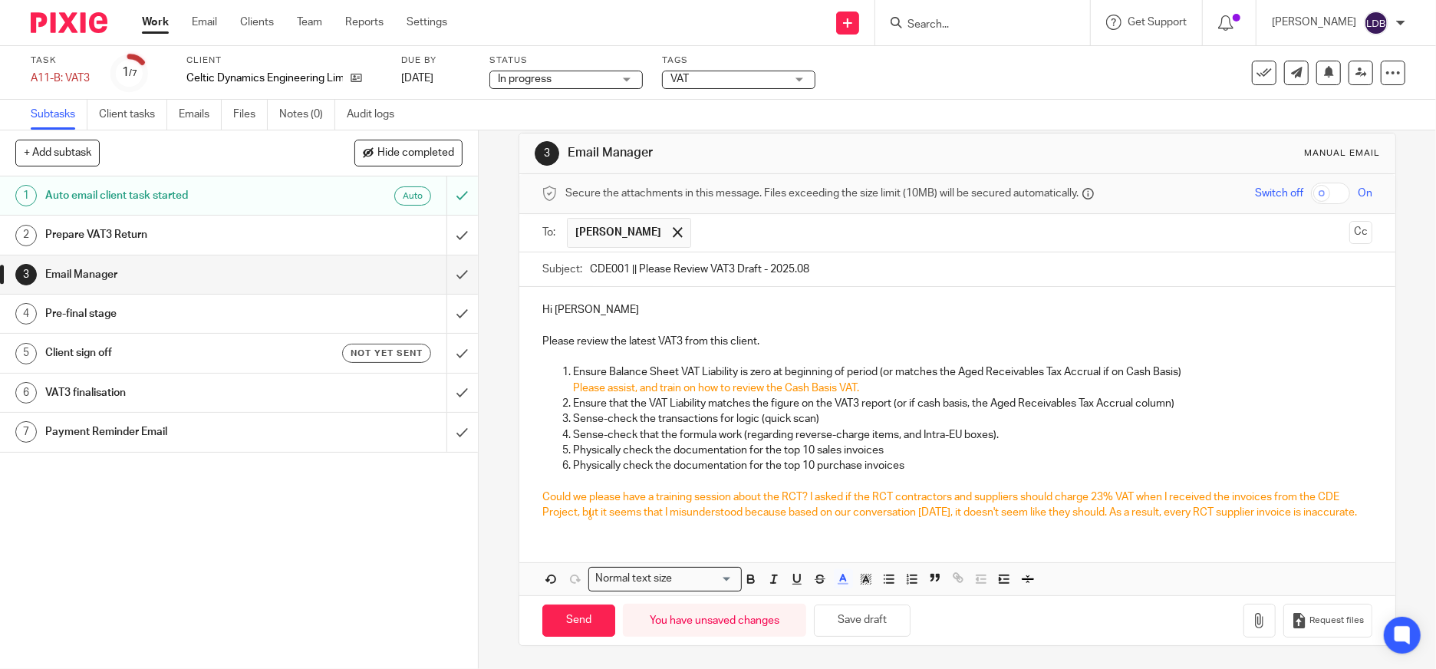
click at [0, 0] on icon at bounding box center [0, 0] width 0 height 0
click at [828, 522] on div "Hi Colin Please review the latest VAT3 from this client. Ensure Balance Sheet V…" at bounding box center [957, 409] width 876 height 245
drag, startPoint x: 861, startPoint y: 371, endPoint x: 566, endPoint y: 390, distance: 295.3
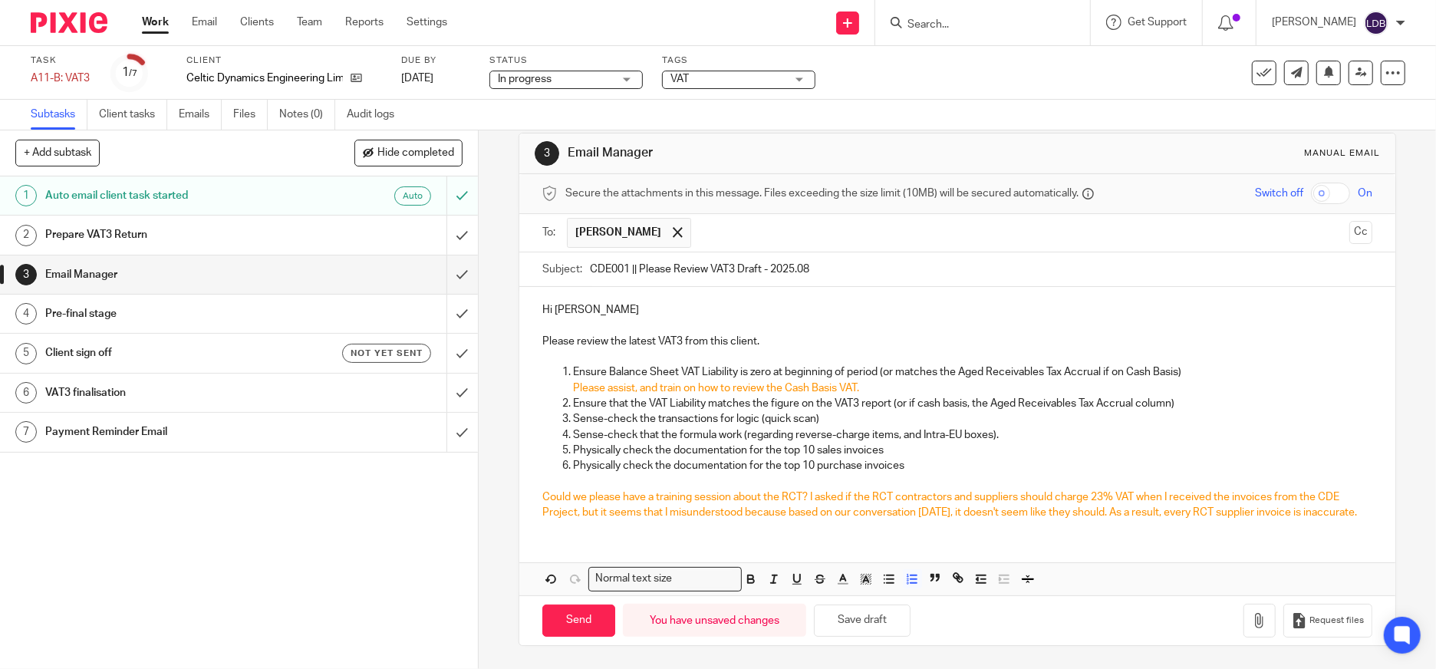
click at [566, 390] on ol "Ensure Balance Sheet VAT Liability is zero at beginning of period (or matches t…" at bounding box center [957, 418] width 830 height 109
click at [0, 0] on icon "Paraphrase text" at bounding box center [0, 0] width 0 height 0
click at [0, 0] on div "8" at bounding box center [0, 0] width 0 height 0
click at [0, 0] on p "8" at bounding box center [0, 0] width 0 height 0
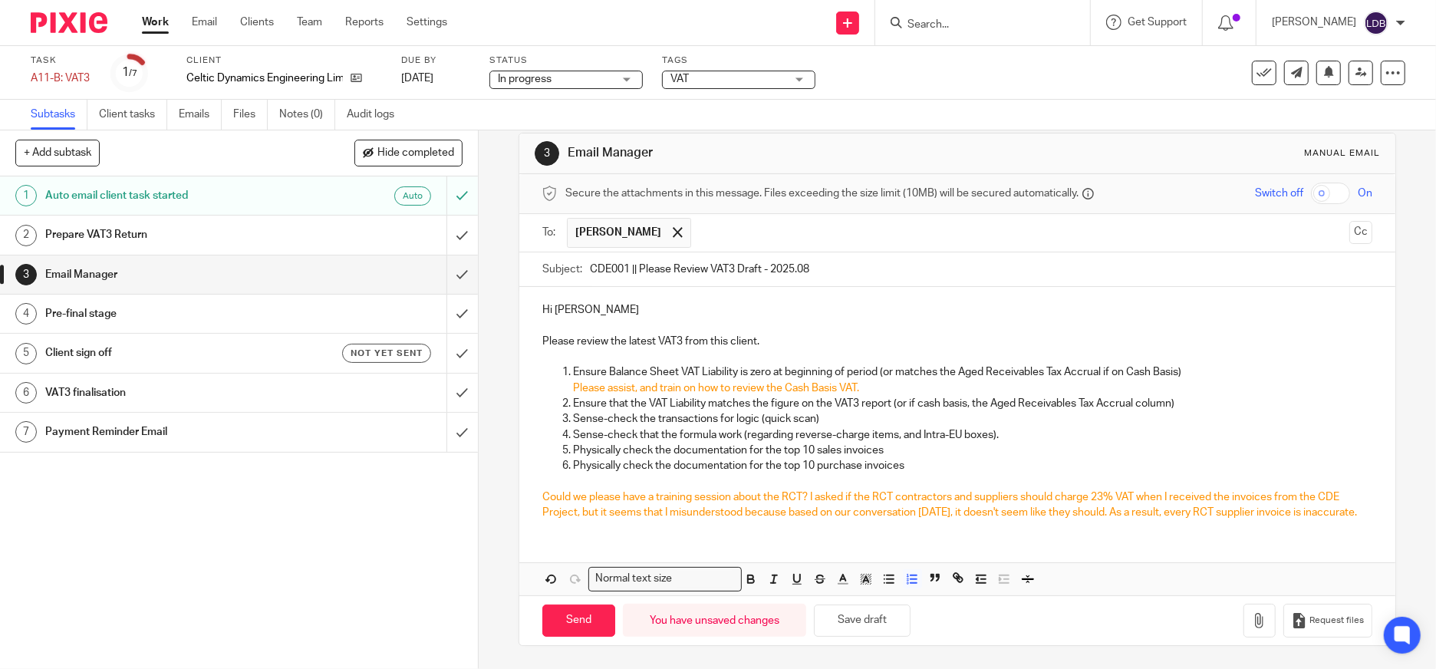
click at [0, 0] on icon "Paraphrase text" at bounding box center [0, 0] width 0 height 0
click at [0, 0] on div "Paraphrase text" at bounding box center [0, 0] width 0 height 0
click at [0, 0] on div "Quick settings" at bounding box center [0, 0] width 0 height 0
click at [0, 0] on icon "Paraphrase text" at bounding box center [0, 0] width 0 height 0
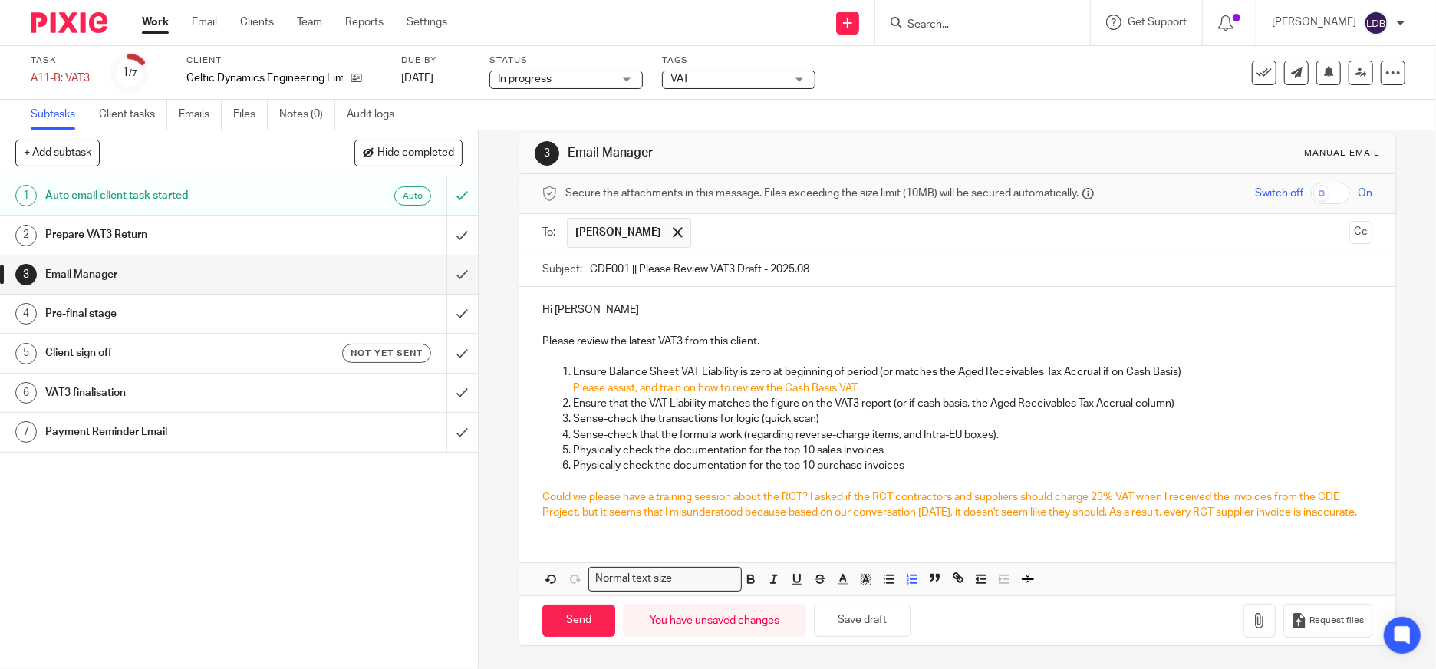
click at [0, 0] on icon "Paraphrase text" at bounding box center [0, 0] width 0 height 0
drag, startPoint x: 1333, startPoint y: 516, endPoint x: 759, endPoint y: 394, distance: 586.8
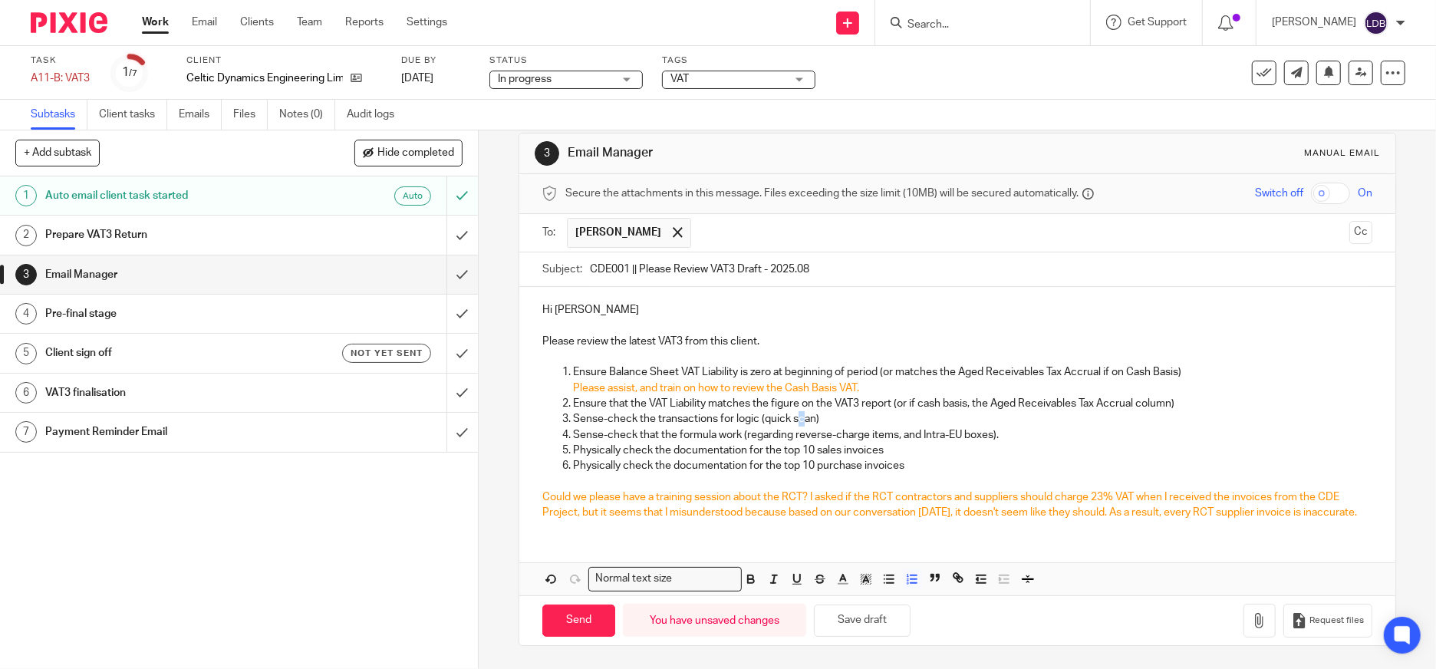
click at [796, 411] on p "Sense-check the transactions for logic (quick scan)" at bounding box center [973, 418] width 800 height 15
drag, startPoint x: 858, startPoint y: 375, endPoint x: 561, endPoint y: 370, distance: 297.0
click at [561, 370] on ol "Ensure Balance Sheet VAT Liability is zero at beginning of period (or matches t…" at bounding box center [957, 418] width 830 height 109
click at [0, 0] on icon "Paraphrase text" at bounding box center [0, 0] width 0 height 0
drag, startPoint x: 1340, startPoint y: 518, endPoint x: 861, endPoint y: 296, distance: 527.7
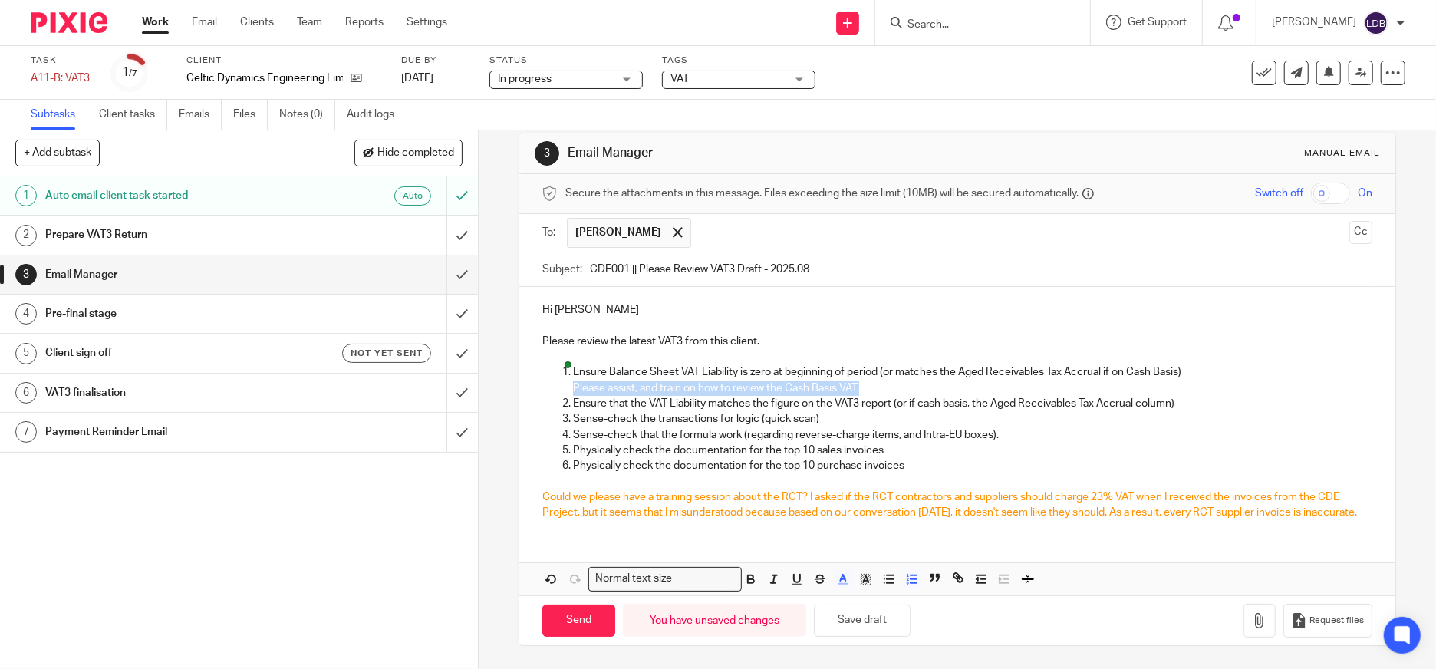
click at [968, 323] on body "Work Email Clients Team Reports Settings Work Email Clients Team Reports Settin…" at bounding box center [718, 334] width 1436 height 669
click at [0, 0] on icon "Paraphrase text" at bounding box center [0, 0] width 0 height 0
click at [0, 0] on span "sure" at bounding box center [0, 0] width 0 height 0
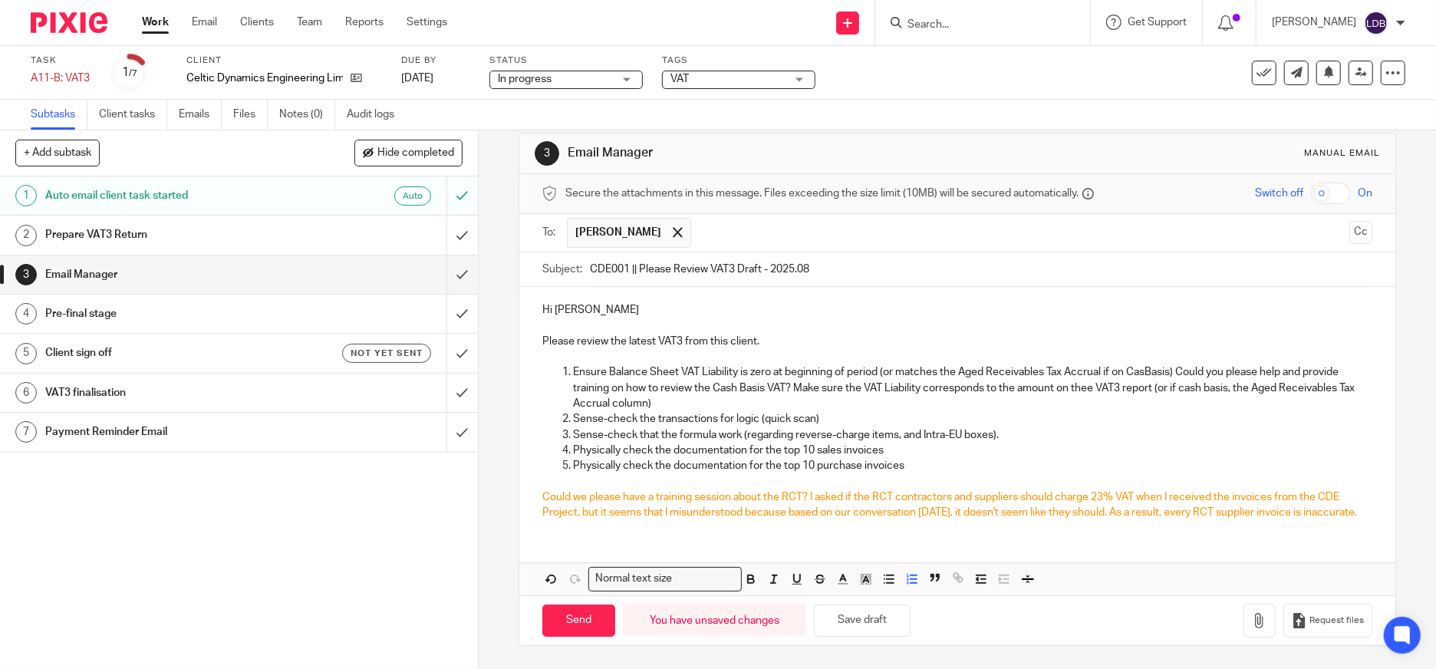
click at [1005, 384] on p "Ensure Balance Sheet VAT Liability is zero at beginning of period (or matches t…" at bounding box center [973, 387] width 800 height 47
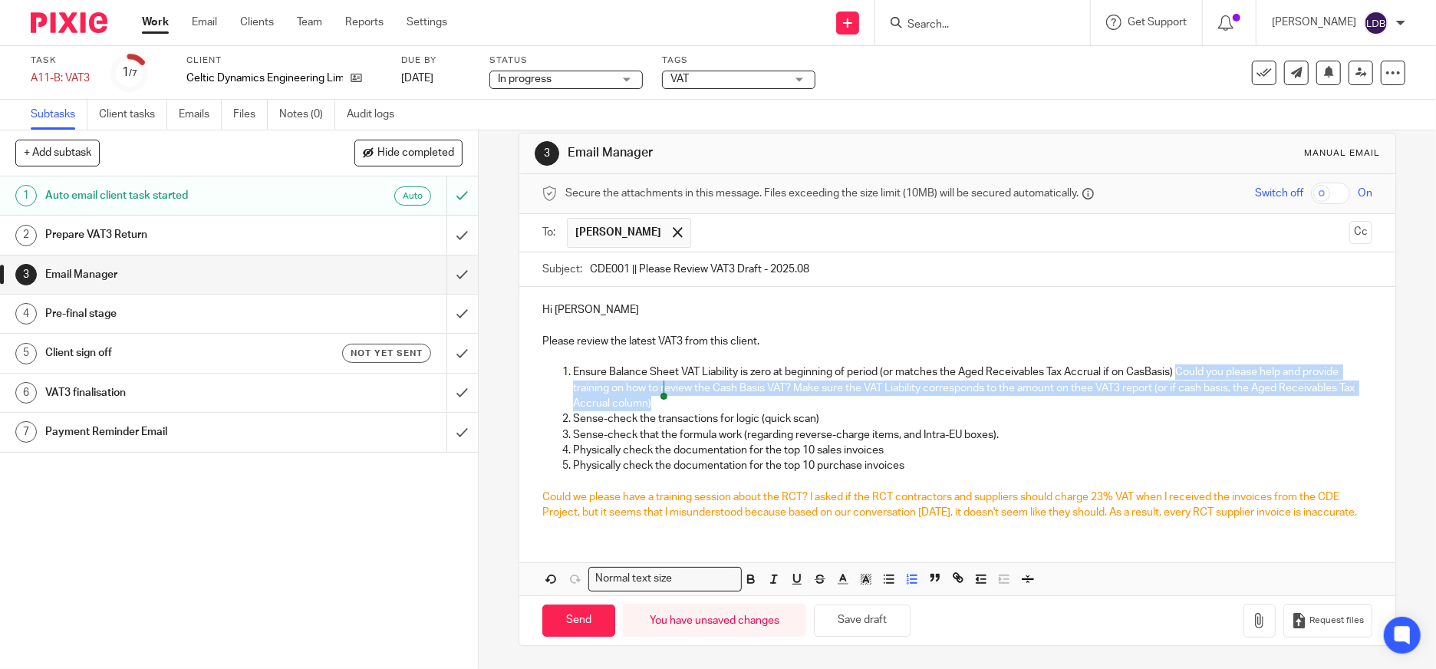
drag, startPoint x: 1177, startPoint y: 358, endPoint x: 670, endPoint y: 387, distance: 508.0
click at [670, 387] on p "Ensure Balance Sheet VAT Liability is zero at beginning of period (or matches t…" at bounding box center [973, 387] width 800 height 47
click at [837, 582] on icon "button" at bounding box center [843, 579] width 14 height 14
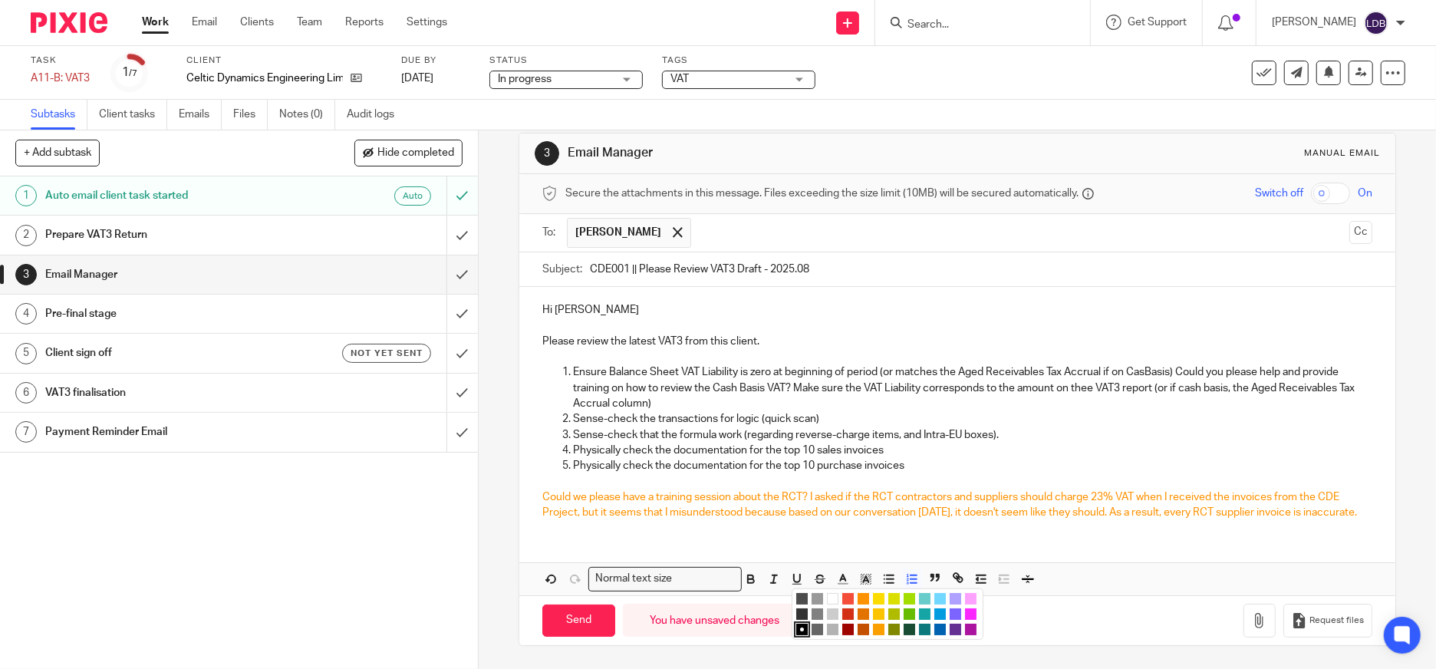
click at [859, 598] on li "color:#FE9200" at bounding box center [864, 599] width 12 height 12
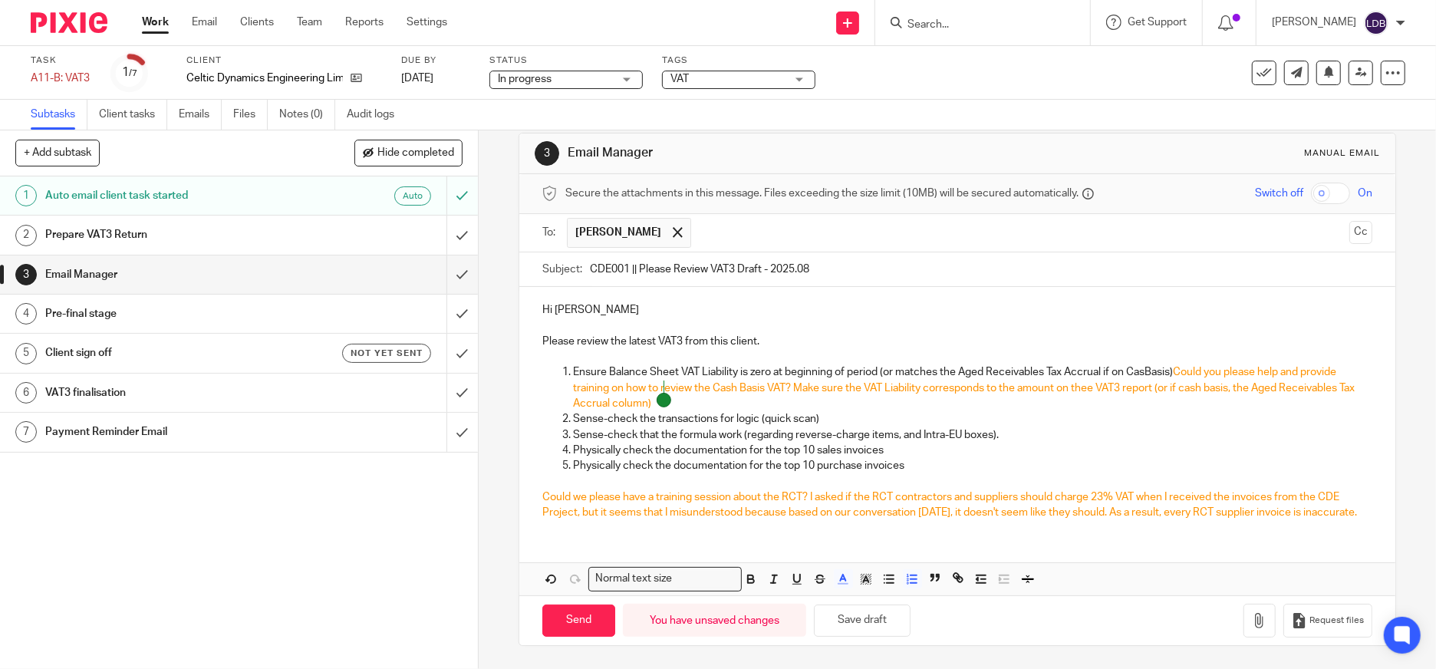
click at [1083, 370] on span "Could you please help and provide training on how to review the Cash Basis VAT?…" at bounding box center [965, 388] width 784 height 42
click at [1085, 372] on span "Could you please help and provide training on how to review the Cash Basis VAT?…" at bounding box center [965, 388] width 784 height 42
click at [1056, 372] on span "Could you please help and provide training on how to review the Cash Basis VAT?…" at bounding box center [962, 388] width 778 height 42
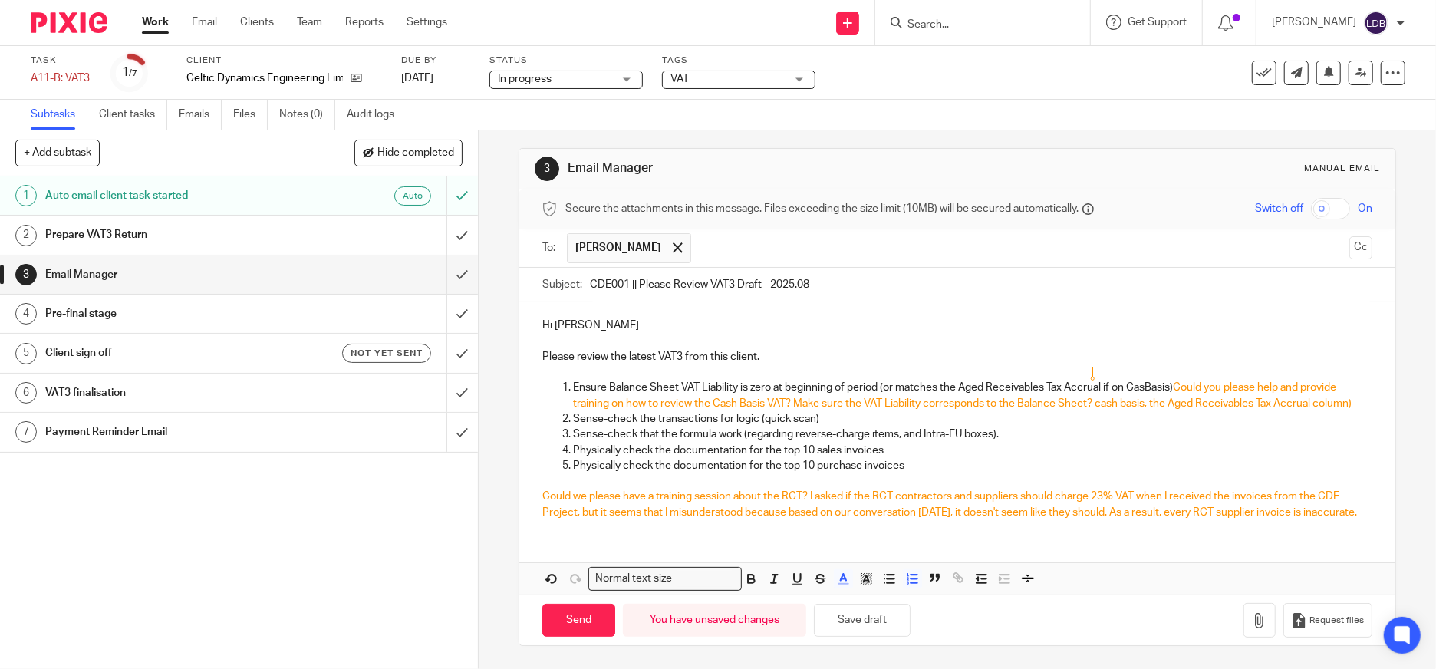
scroll to position [20, 0]
click at [1143, 380] on p "Ensure Balance Sheet VAT Liability is zero at beginning of period (or matches t…" at bounding box center [973, 395] width 800 height 31
click at [1163, 394] on p "Ensure Balance Sheet VAT Liability is zero at beginning of period (or matches t…" at bounding box center [973, 395] width 800 height 31
click at [1057, 427] on p "Sense-check that the formula work (regarding reverse-charge items, and Intra-EU…" at bounding box center [973, 434] width 800 height 15
click at [576, 616] on input "Send" at bounding box center [578, 620] width 73 height 33
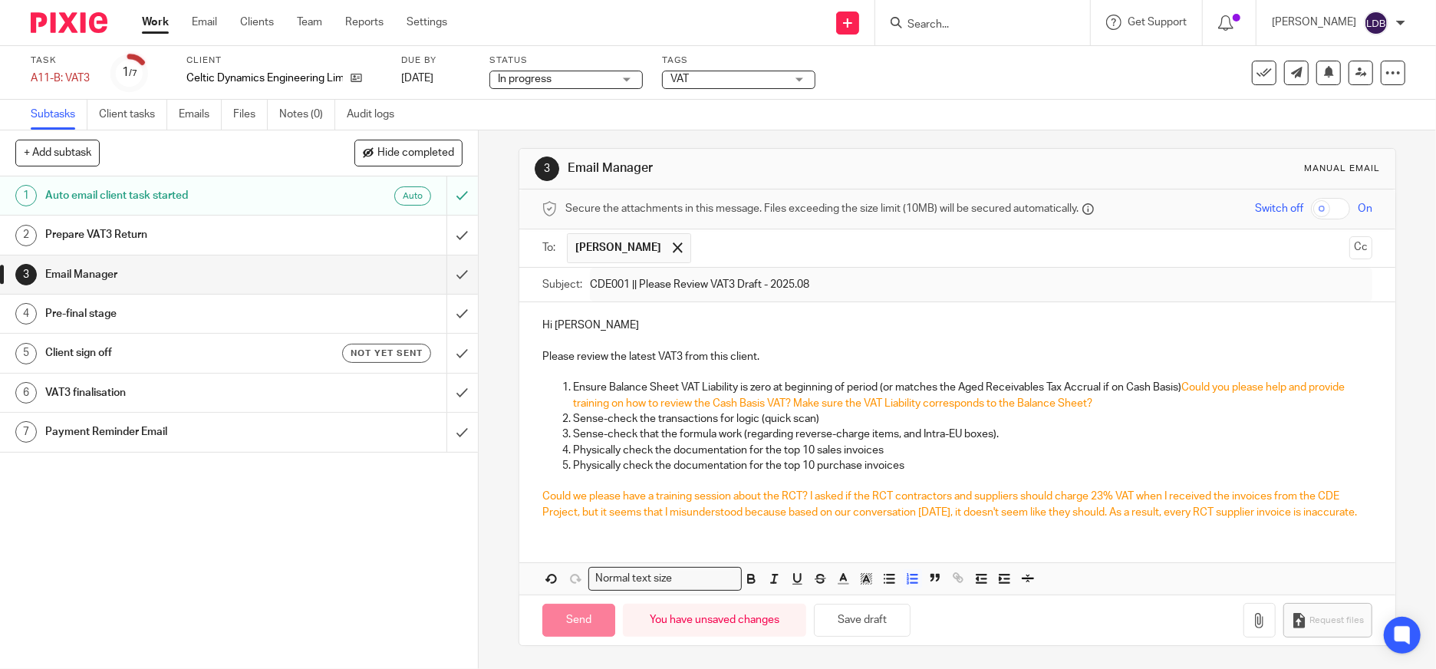
type input "Sent"
click at [417, 238] on link "2 Prepare VAT3 Return" at bounding box center [223, 235] width 447 height 38
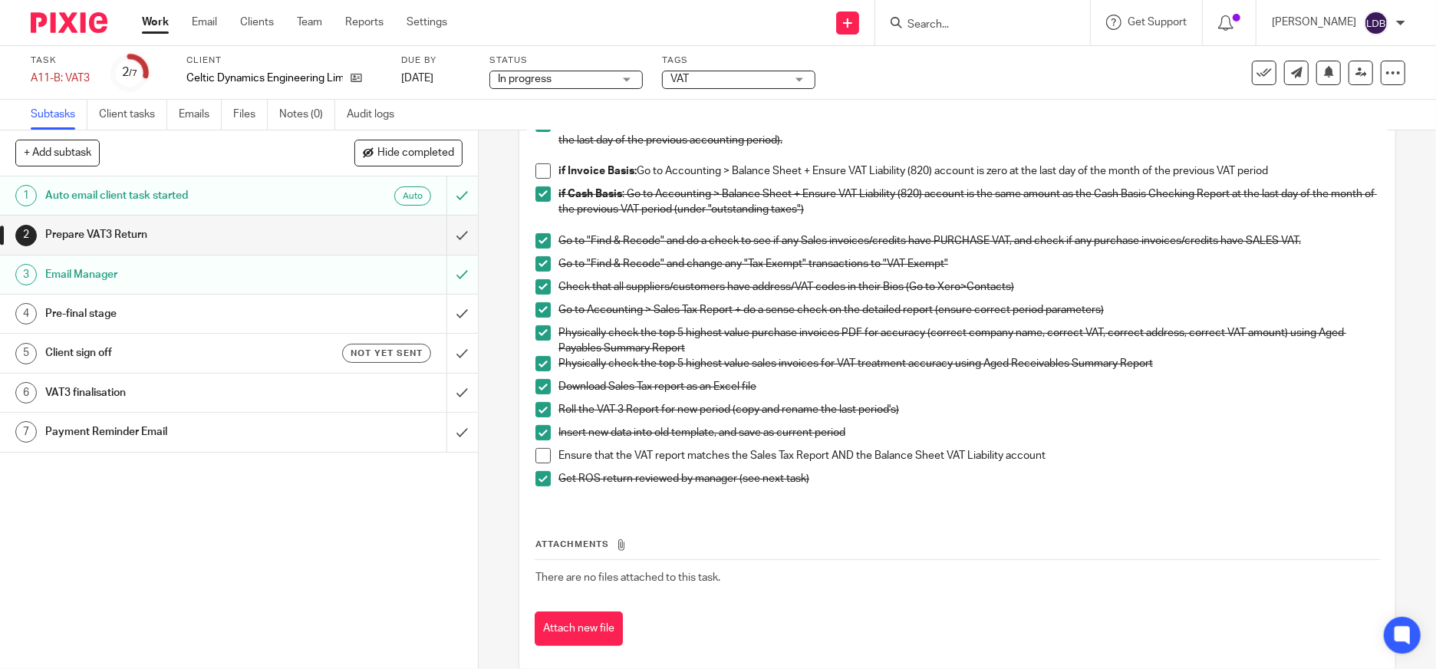
scroll to position [249, 0]
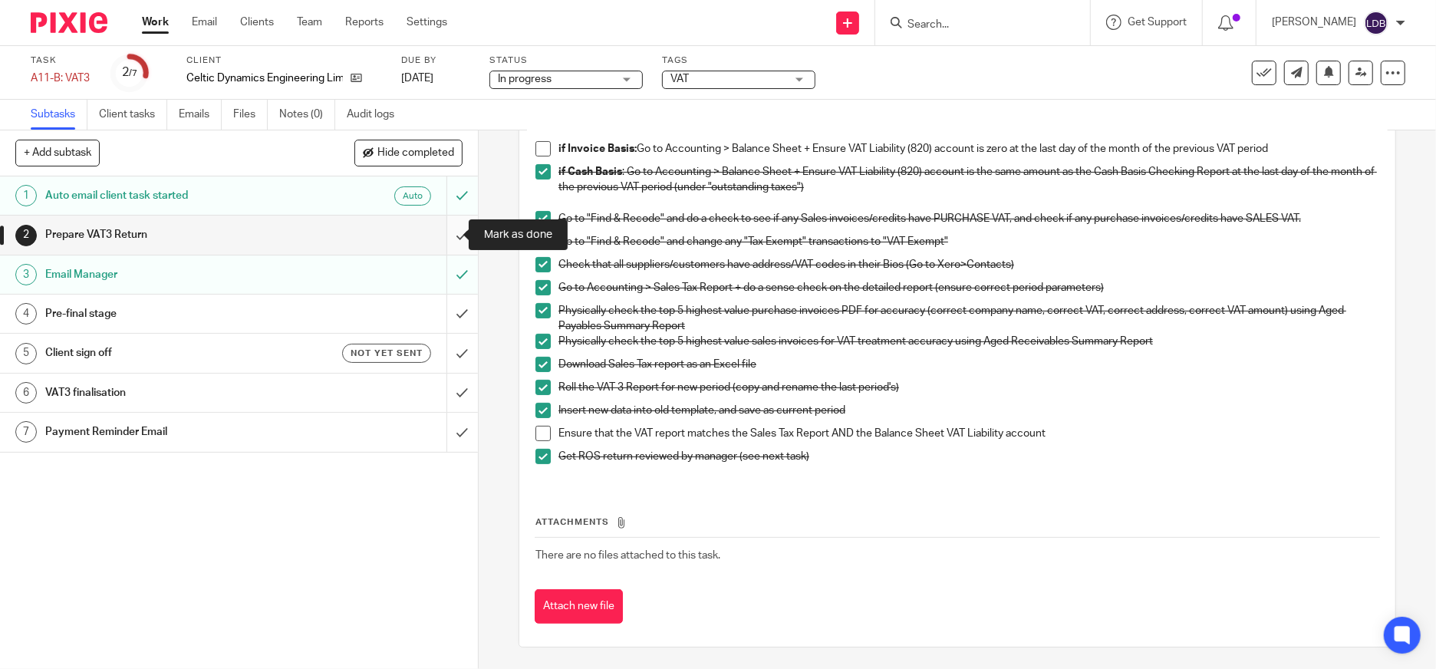
click at [445, 238] on input "submit" at bounding box center [239, 235] width 478 height 38
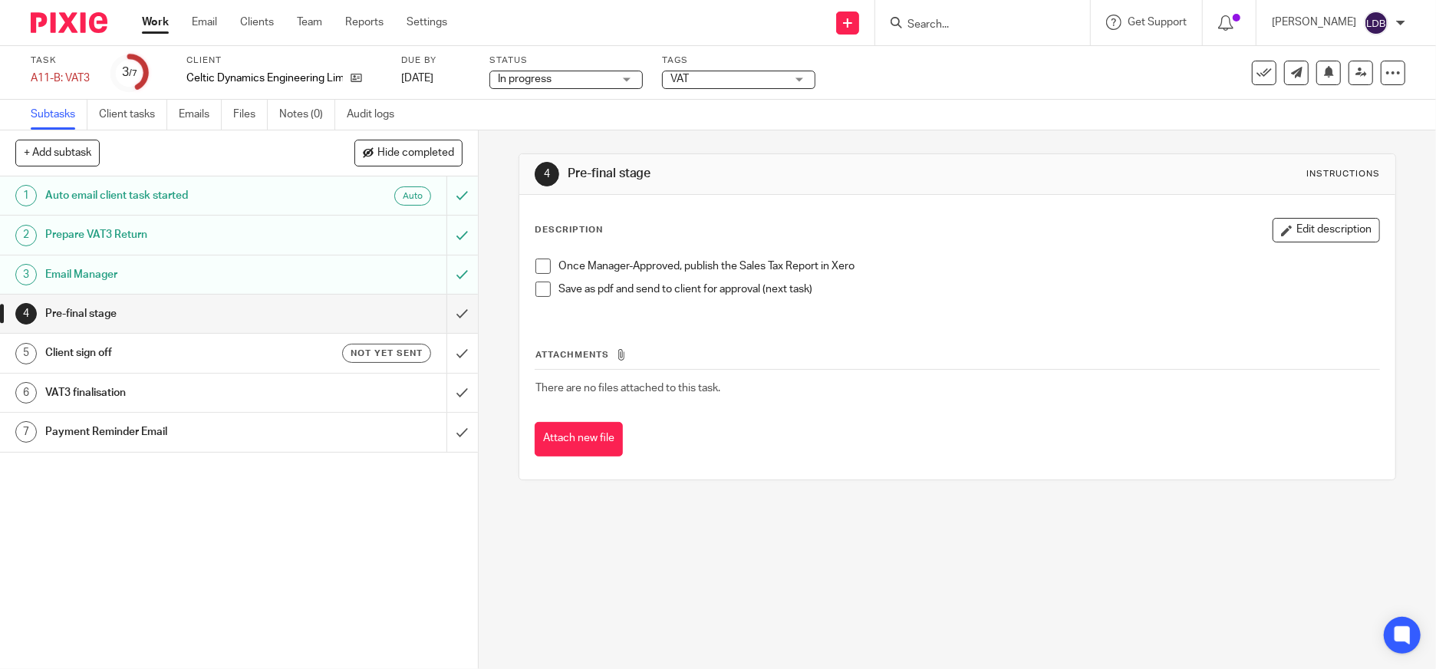
click at [276, 345] on h1 "Client sign off" at bounding box center [174, 352] width 258 height 23
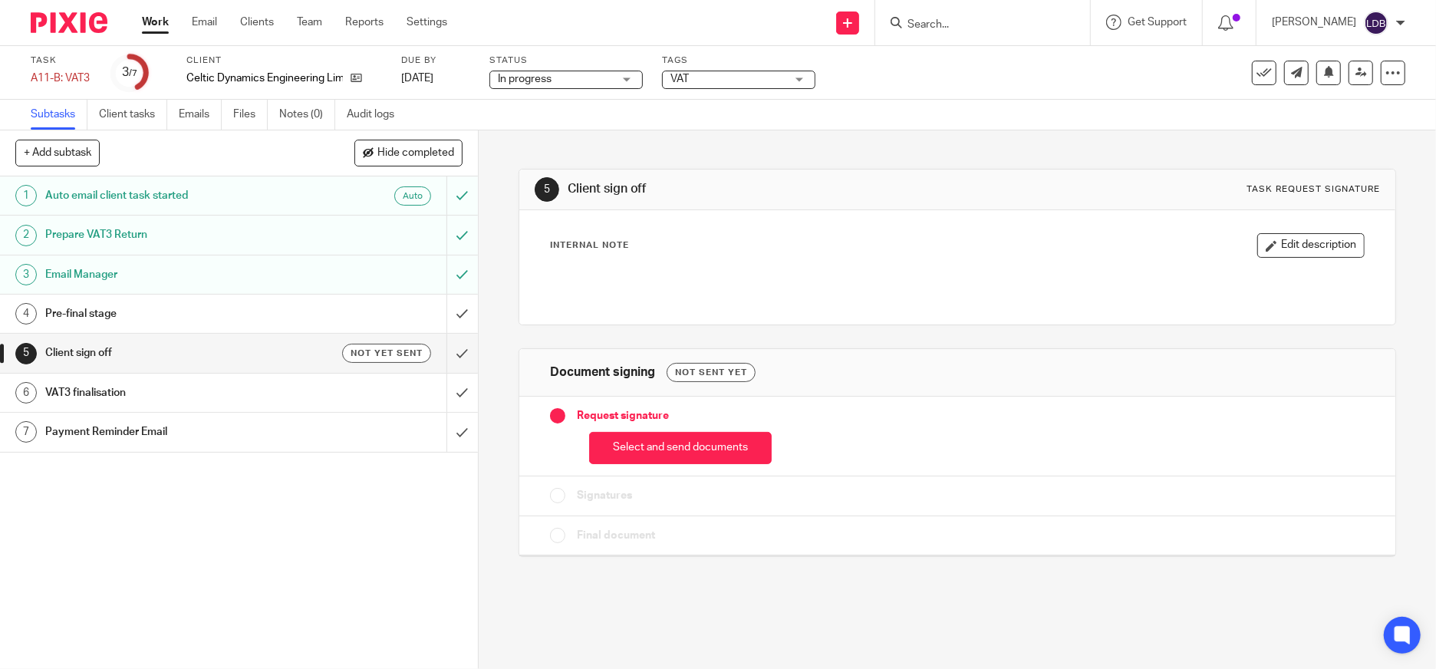
click at [236, 396] on h1 "VAT3 finalisation" at bounding box center [174, 392] width 258 height 23
